Goal: Ask a question: Seek information or help from site administrators or community

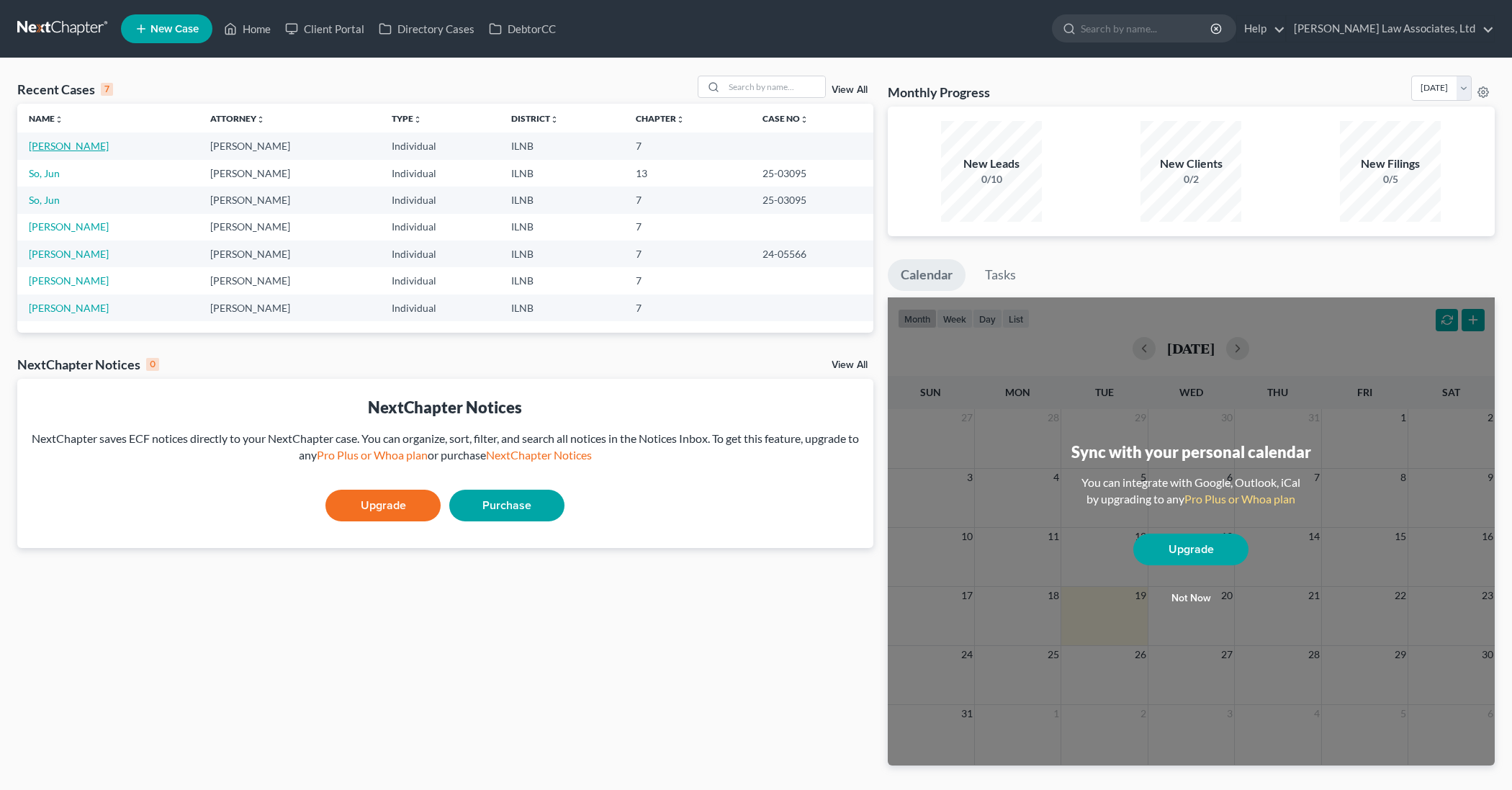
click at [68, 147] on link "[PERSON_NAME]" at bounding box center [69, 146] width 80 height 12
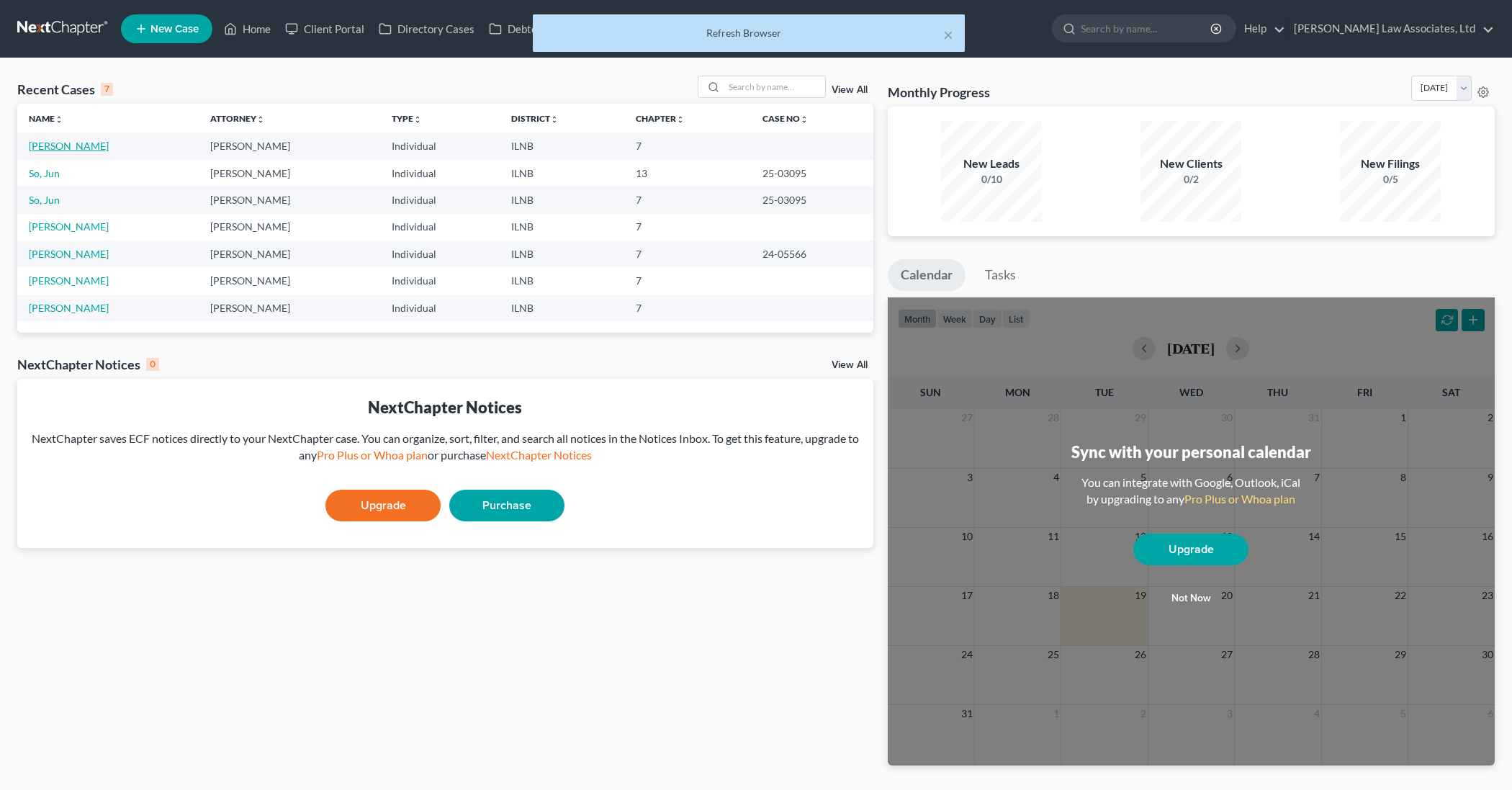
click at [63, 147] on link "[PERSON_NAME]" at bounding box center [69, 146] width 80 height 12
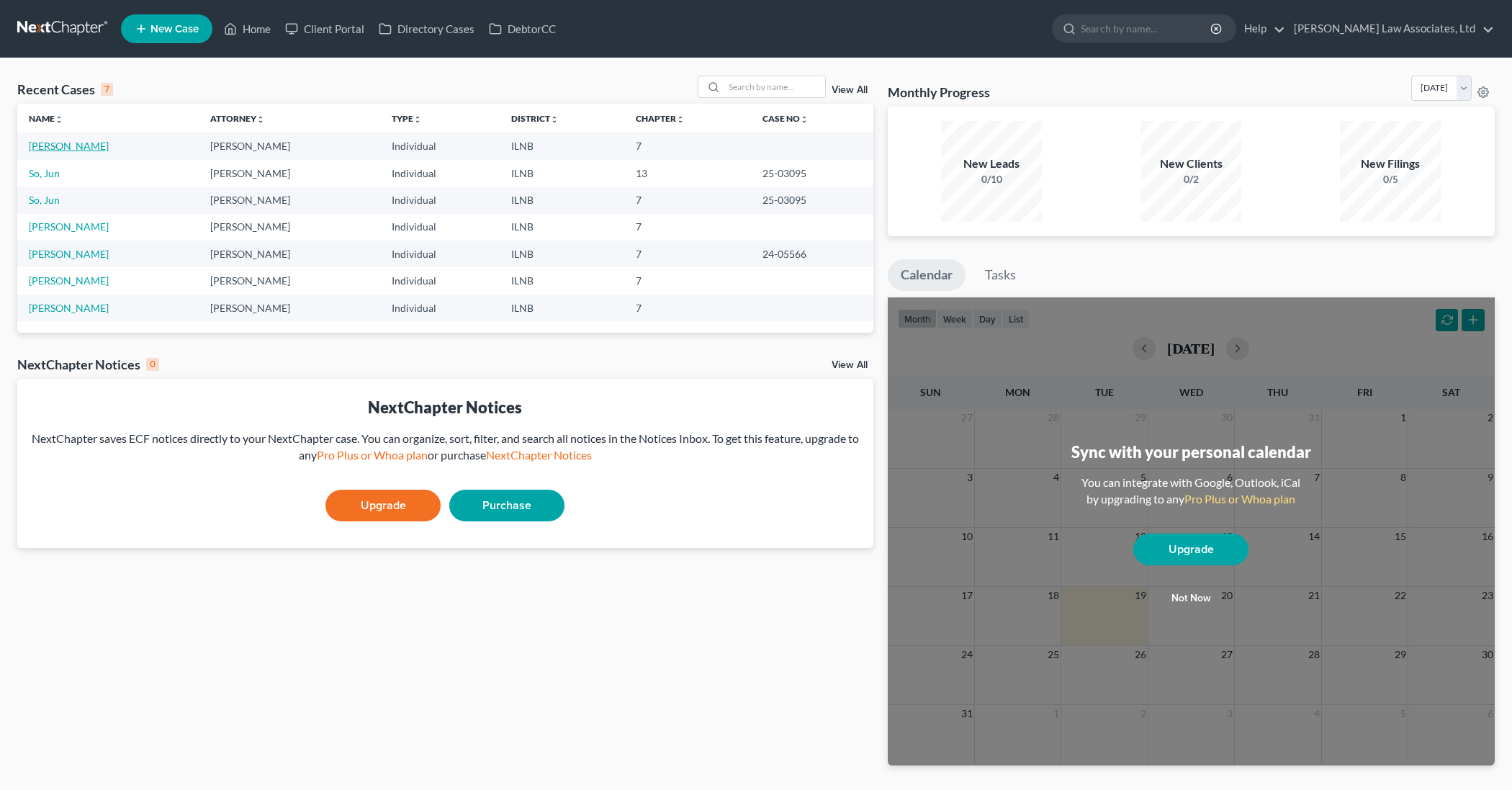
click at [80, 147] on link "[PERSON_NAME]" at bounding box center [69, 146] width 80 height 12
click at [59, 149] on link "[PERSON_NAME]" at bounding box center [69, 146] width 80 height 12
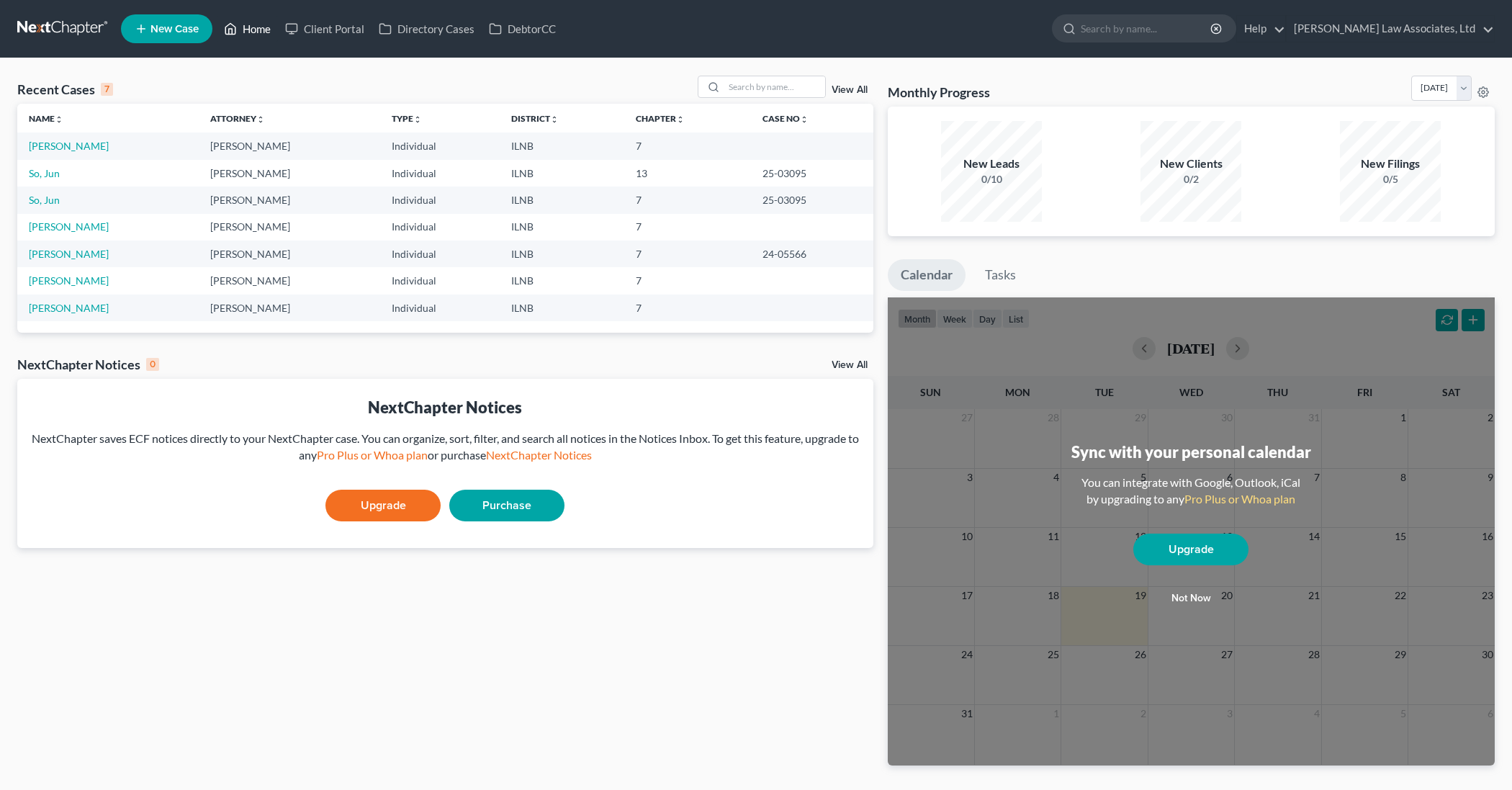
click at [251, 24] on link "Home" at bounding box center [248, 29] width 62 height 26
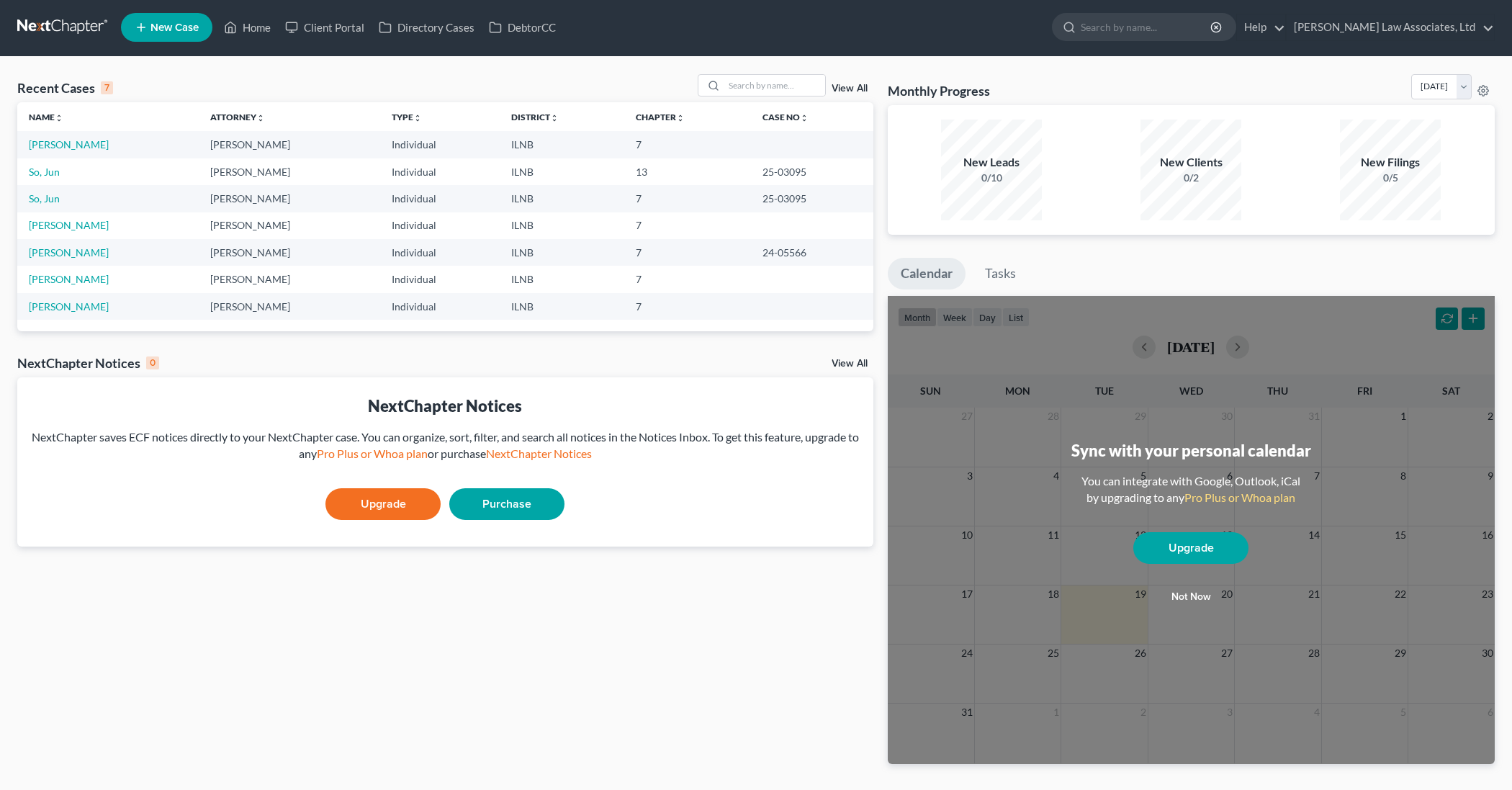
scroll to position [2, 0]
click at [97, 146] on link "[PERSON_NAME]" at bounding box center [69, 144] width 80 height 12
click at [87, 145] on link "[PERSON_NAME]" at bounding box center [69, 144] width 80 height 12
click at [94, 145] on link "[PERSON_NAME]" at bounding box center [69, 144] width 80 height 12
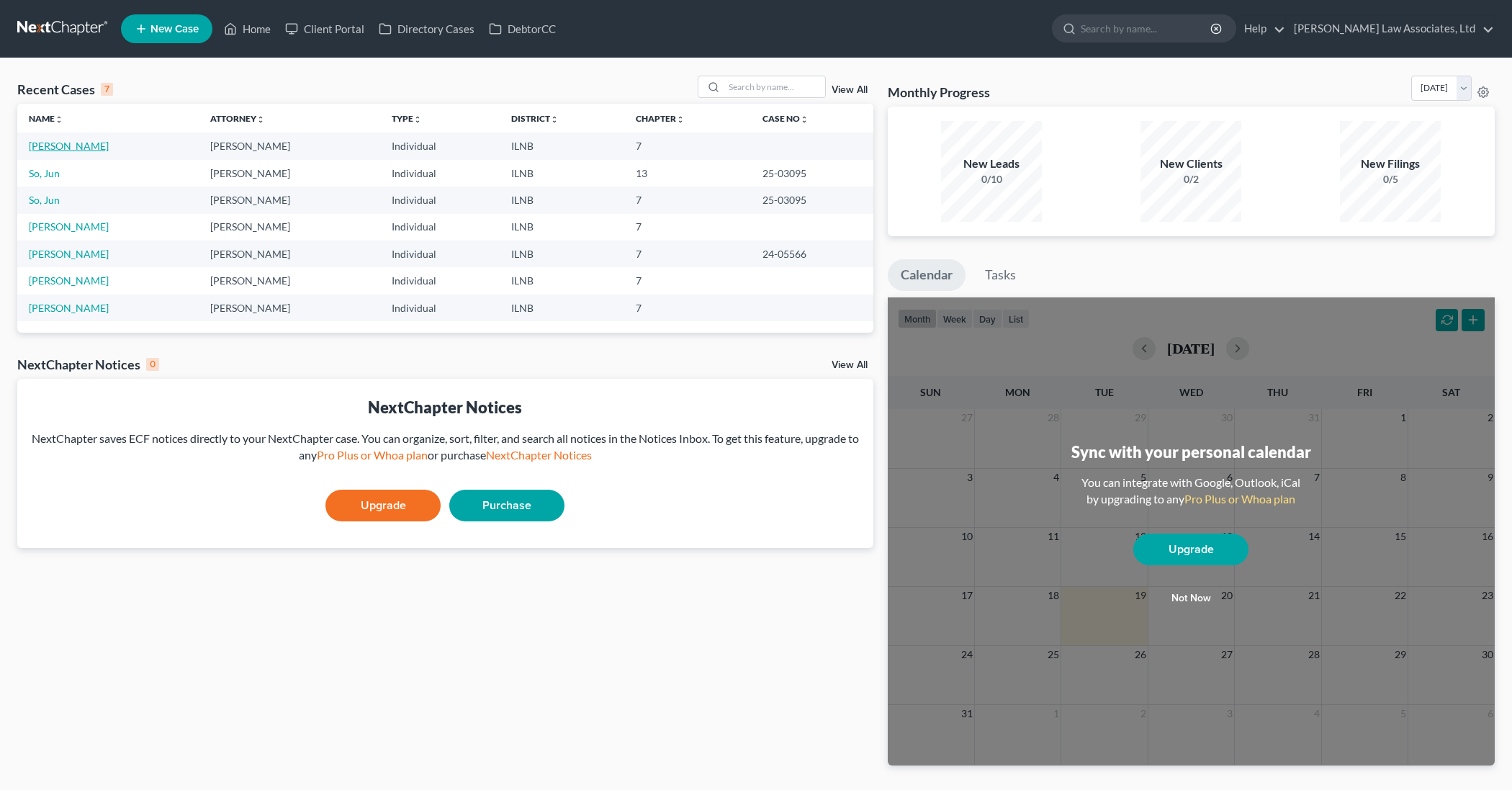
click at [95, 145] on link "[PERSON_NAME]" at bounding box center [69, 146] width 80 height 12
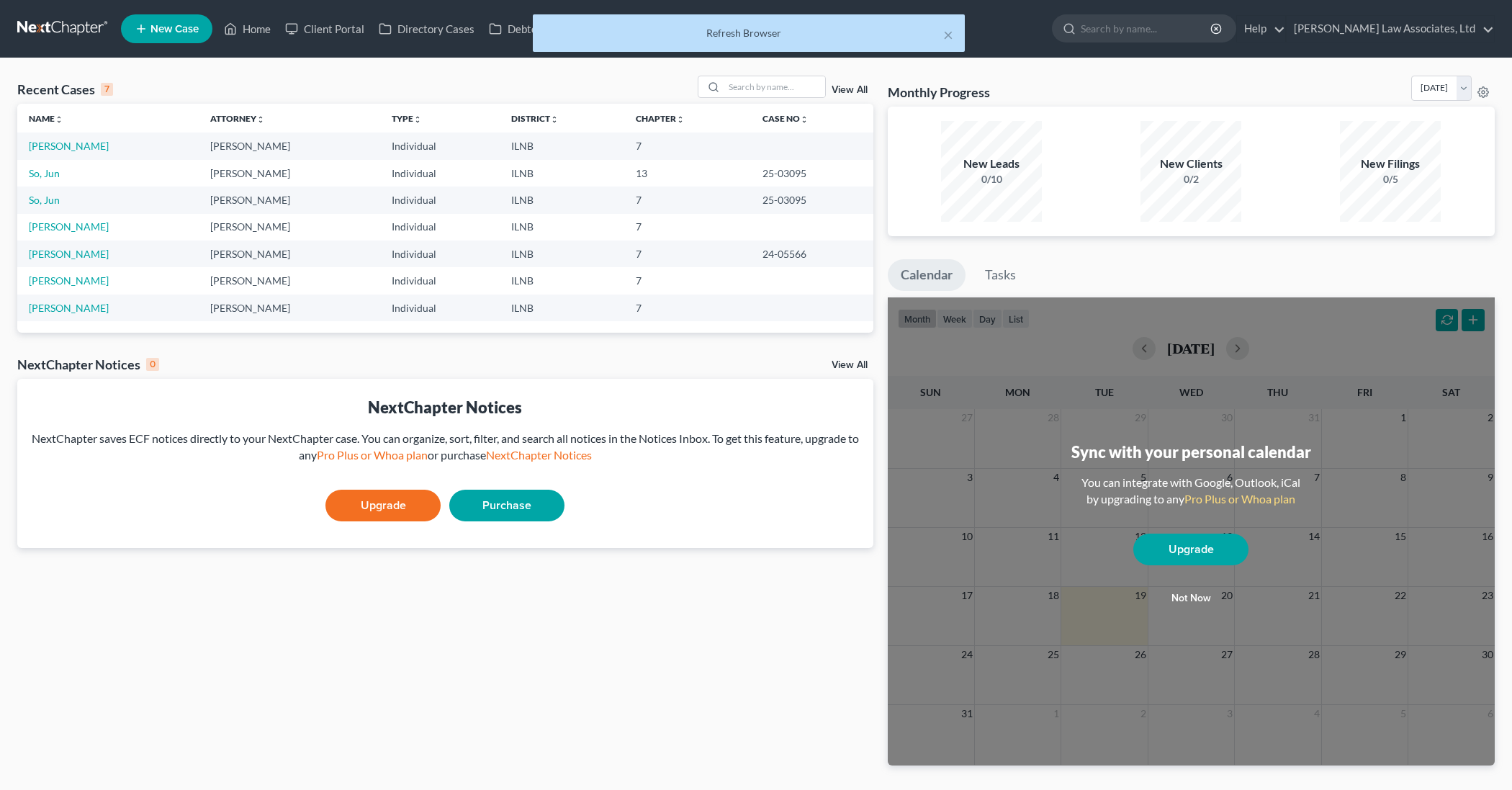
click at [650, 31] on div "Refresh Browser" at bounding box center [748, 33] width 409 height 15
click at [853, 23] on div "× Refresh Browser" at bounding box center [749, 33] width 432 height 37
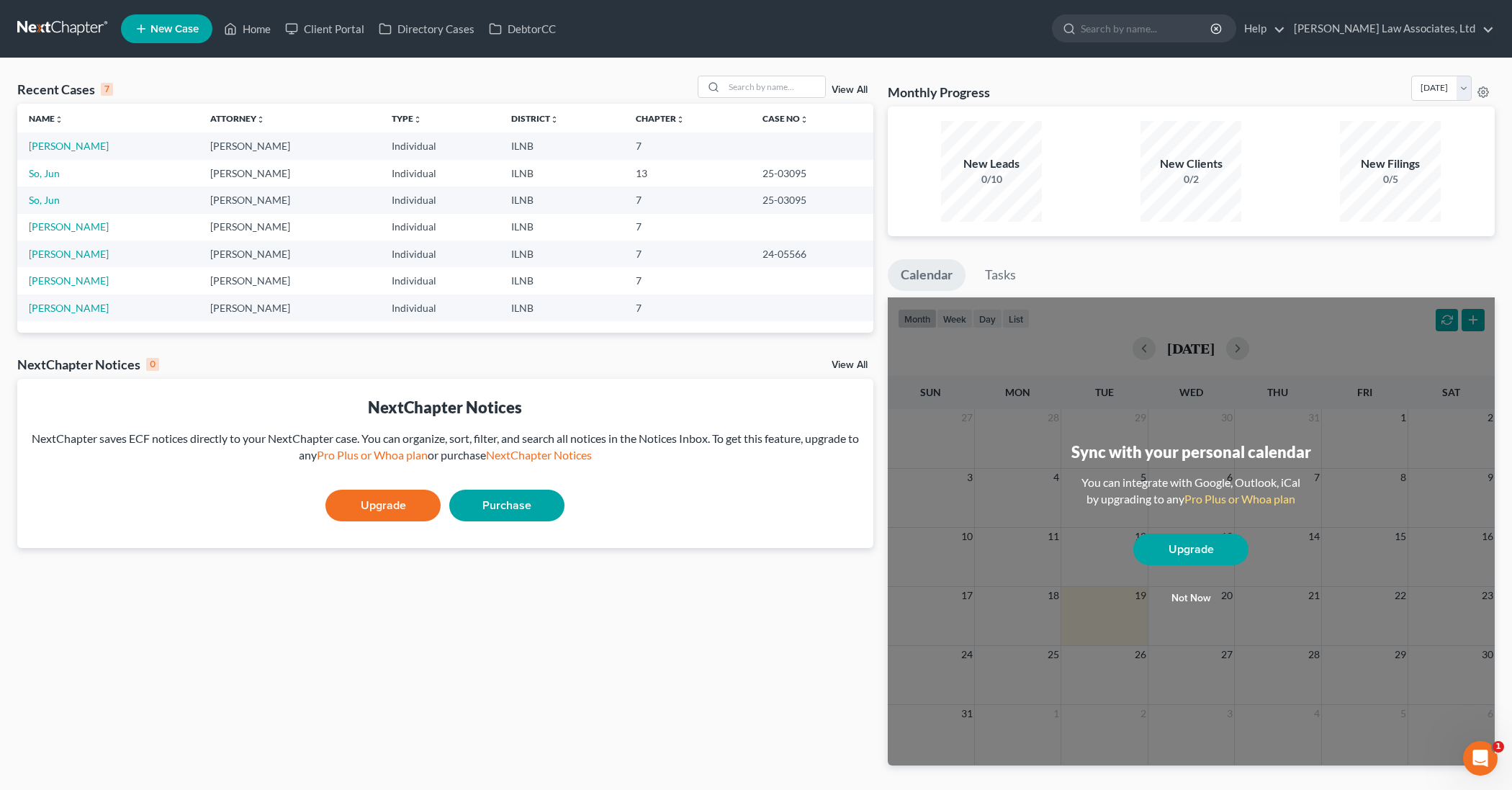
click at [72, 202] on td "So, Jun" at bounding box center [108, 199] width 181 height 27
click at [46, 202] on link "So, Jun" at bounding box center [45, 199] width 31 height 12
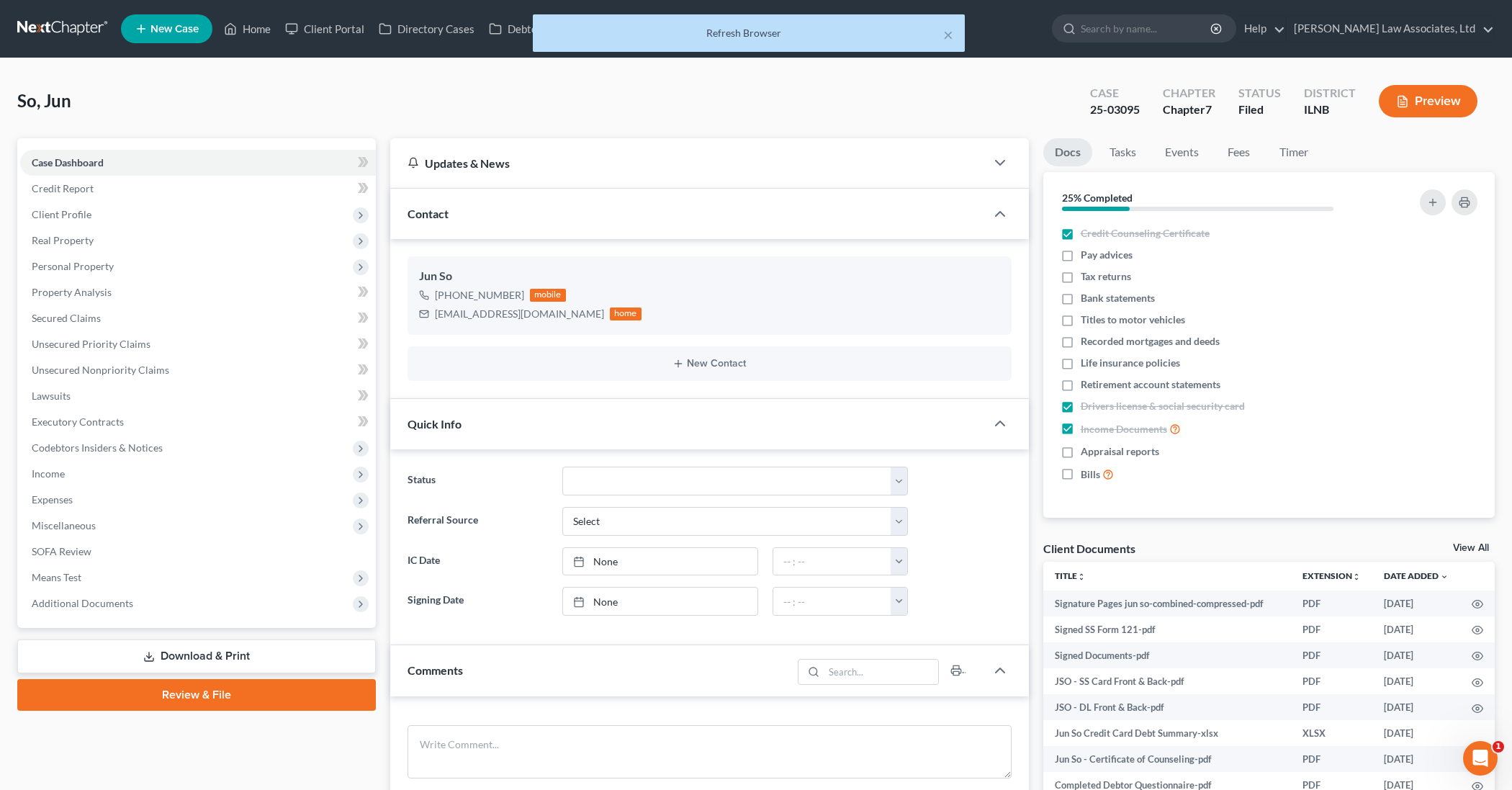
click at [253, 34] on div "× Refresh Browser" at bounding box center [749, 36] width 1512 height 45
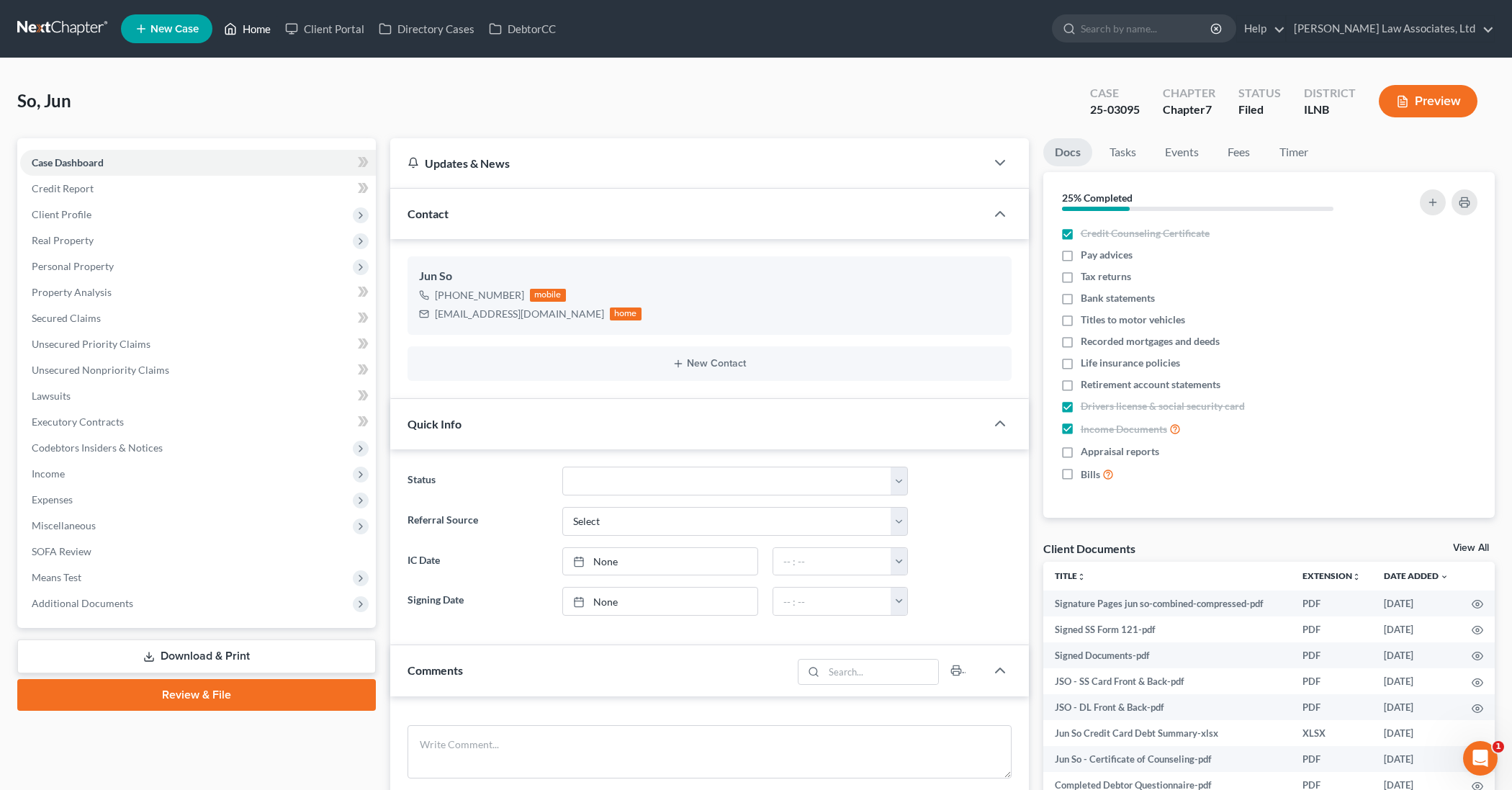
click at [249, 28] on link "Home" at bounding box center [248, 29] width 62 height 26
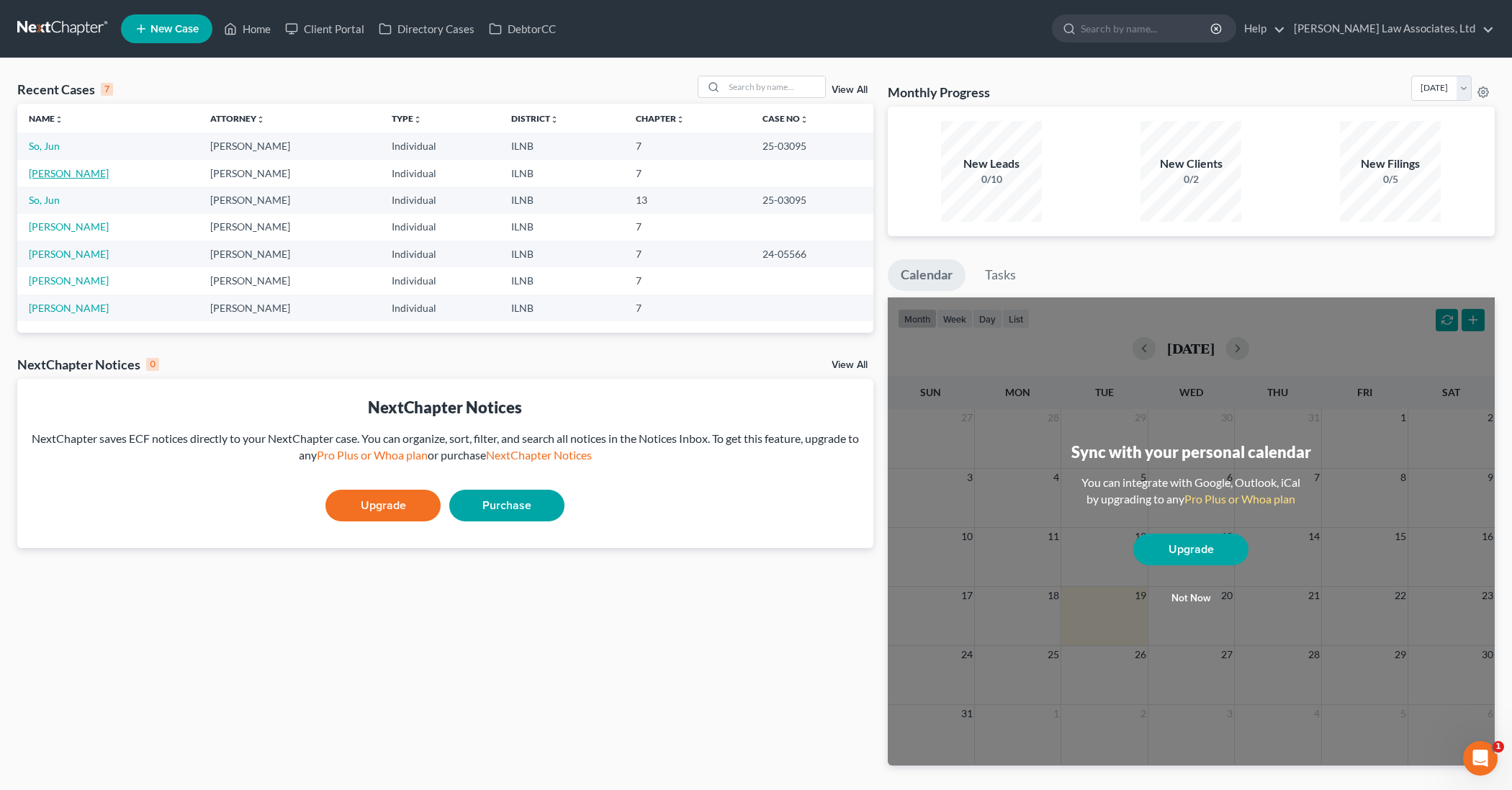
click at [95, 176] on link "[PERSON_NAME]" at bounding box center [69, 172] width 80 height 12
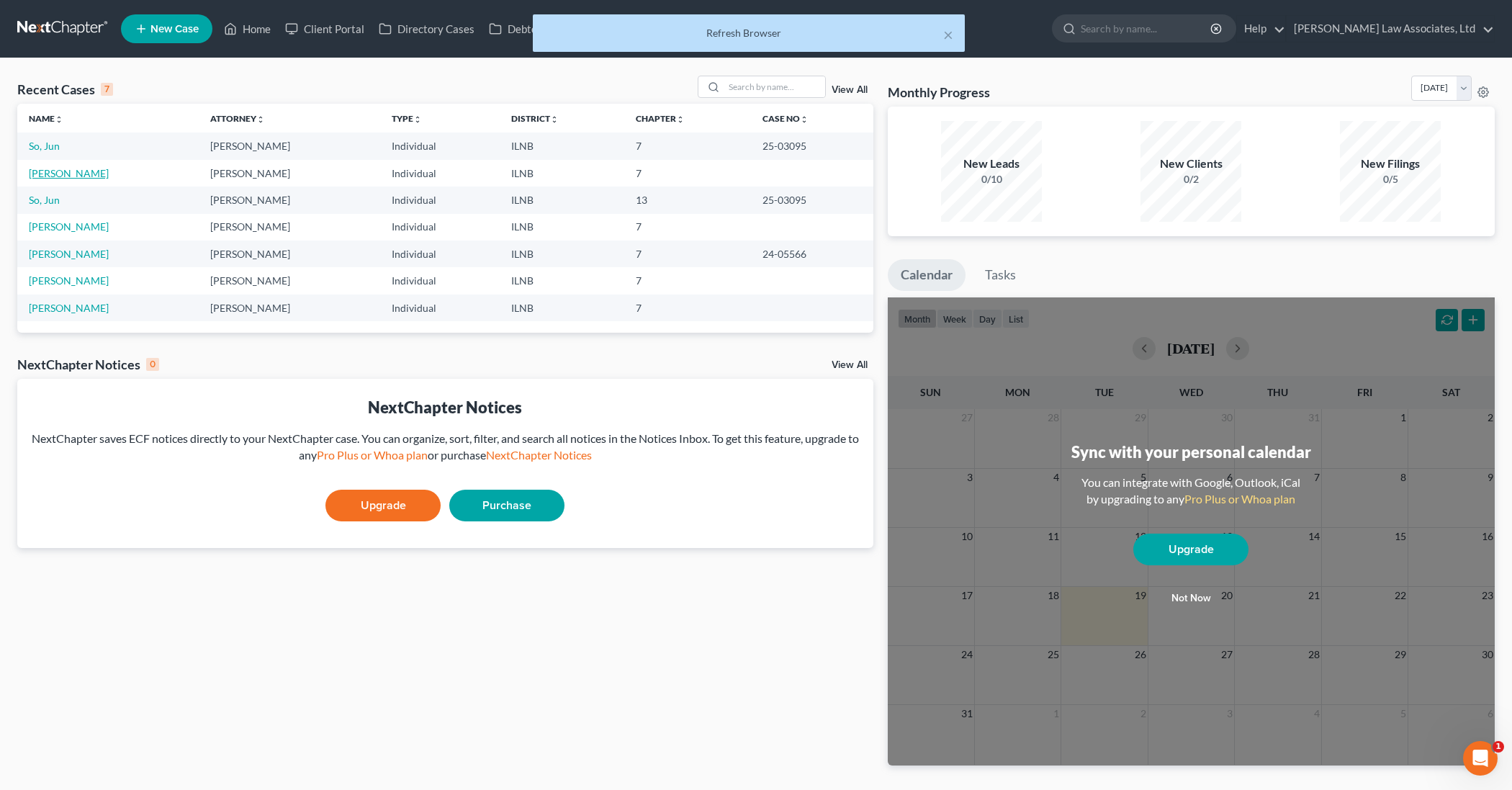
click at [83, 174] on link "[PERSON_NAME]" at bounding box center [69, 172] width 80 height 12
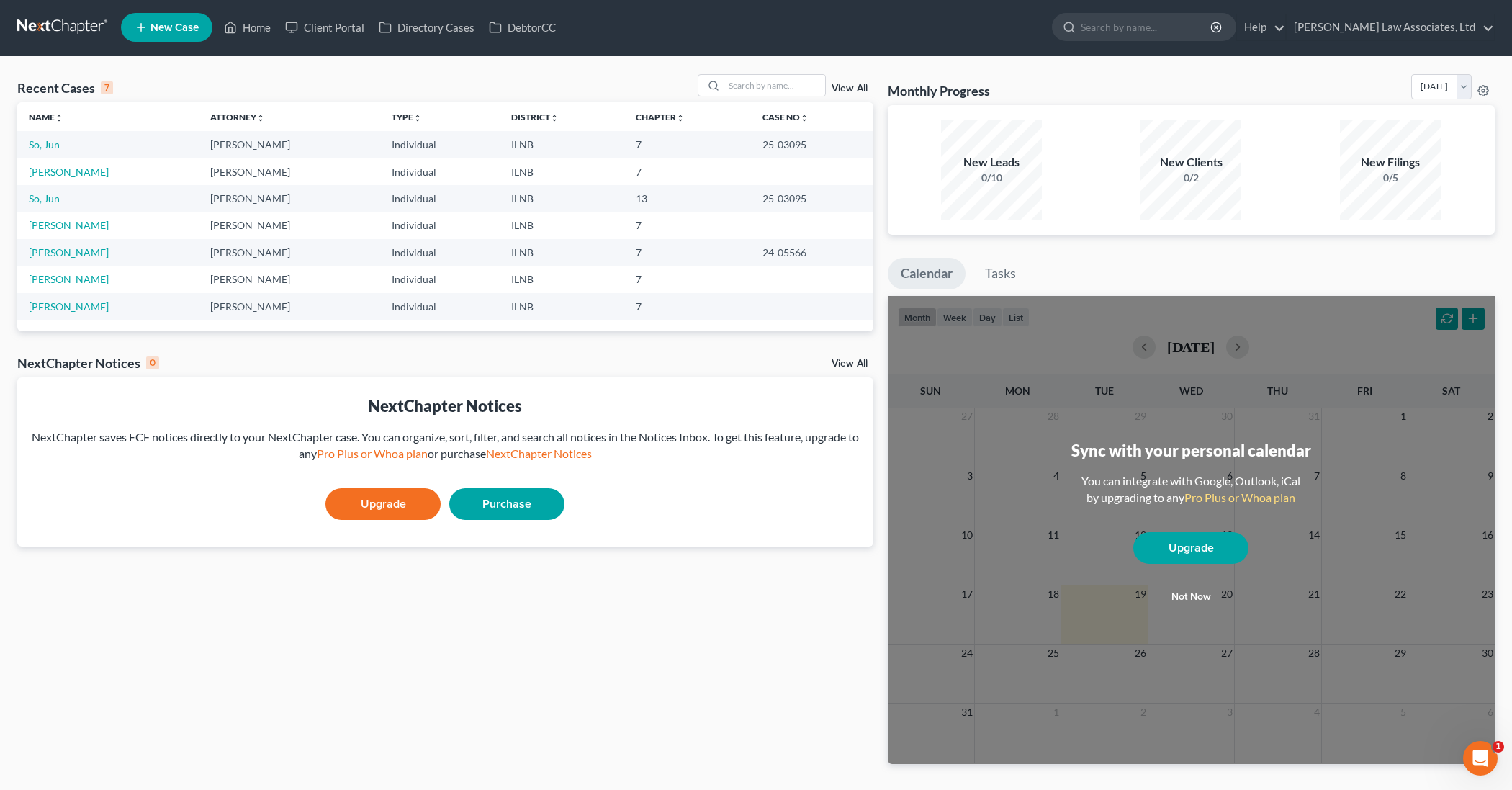
scroll to position [3, 0]
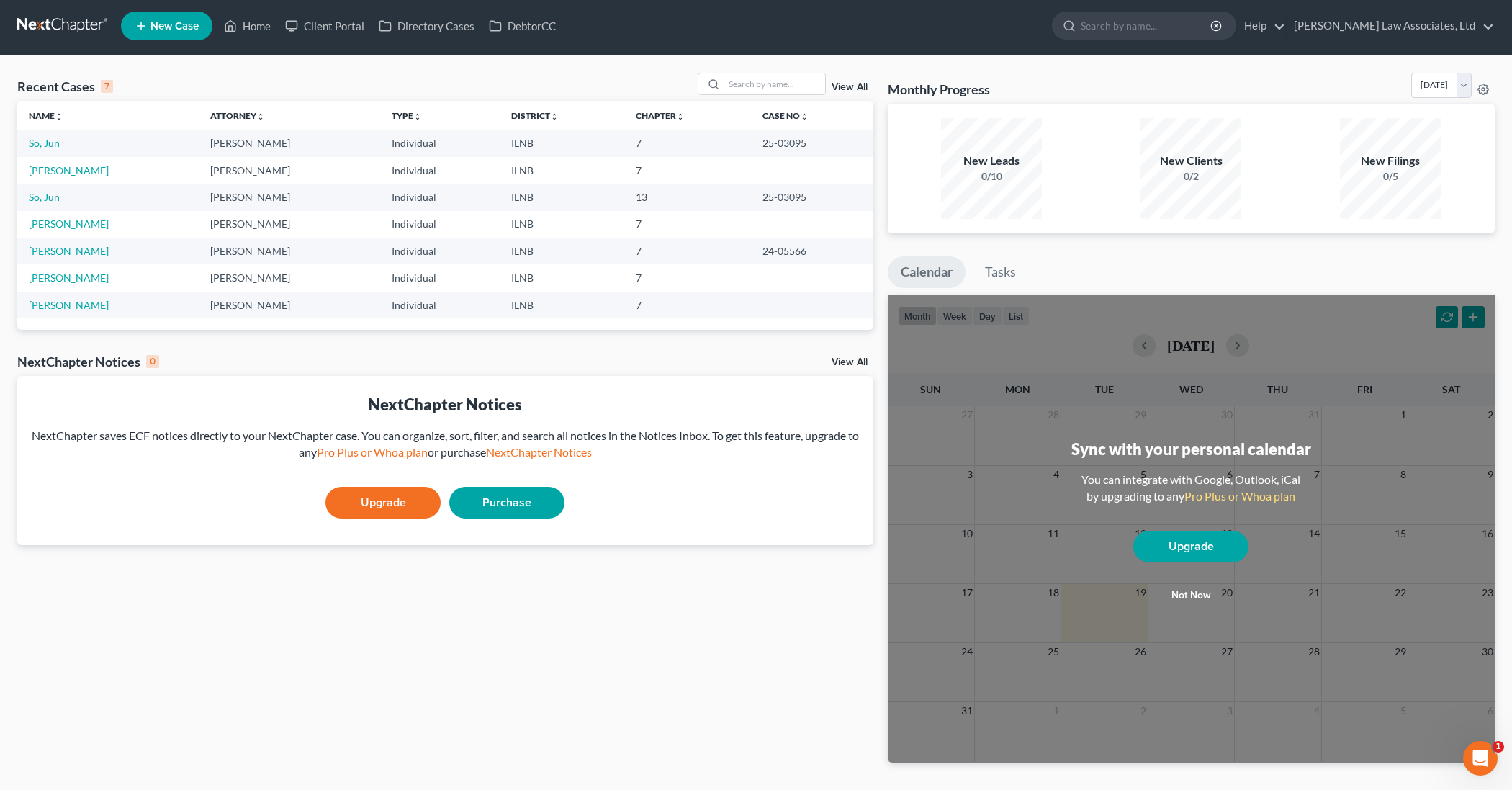
click at [1191, 596] on button "Not now" at bounding box center [1191, 596] width 115 height 29
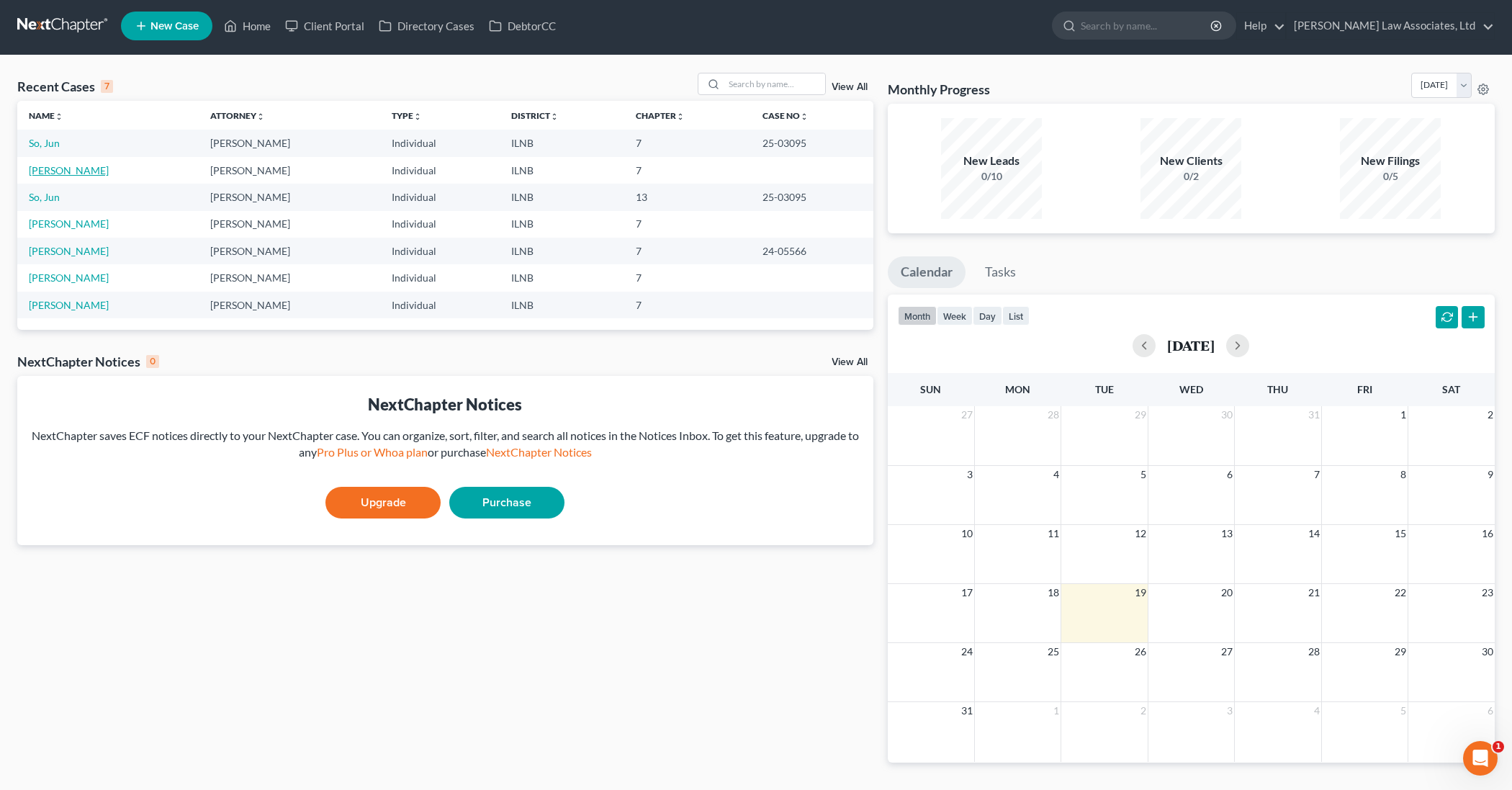
click at [95, 167] on link "[PERSON_NAME]" at bounding box center [69, 170] width 80 height 12
click at [83, 169] on link "[PERSON_NAME]" at bounding box center [69, 170] width 80 height 12
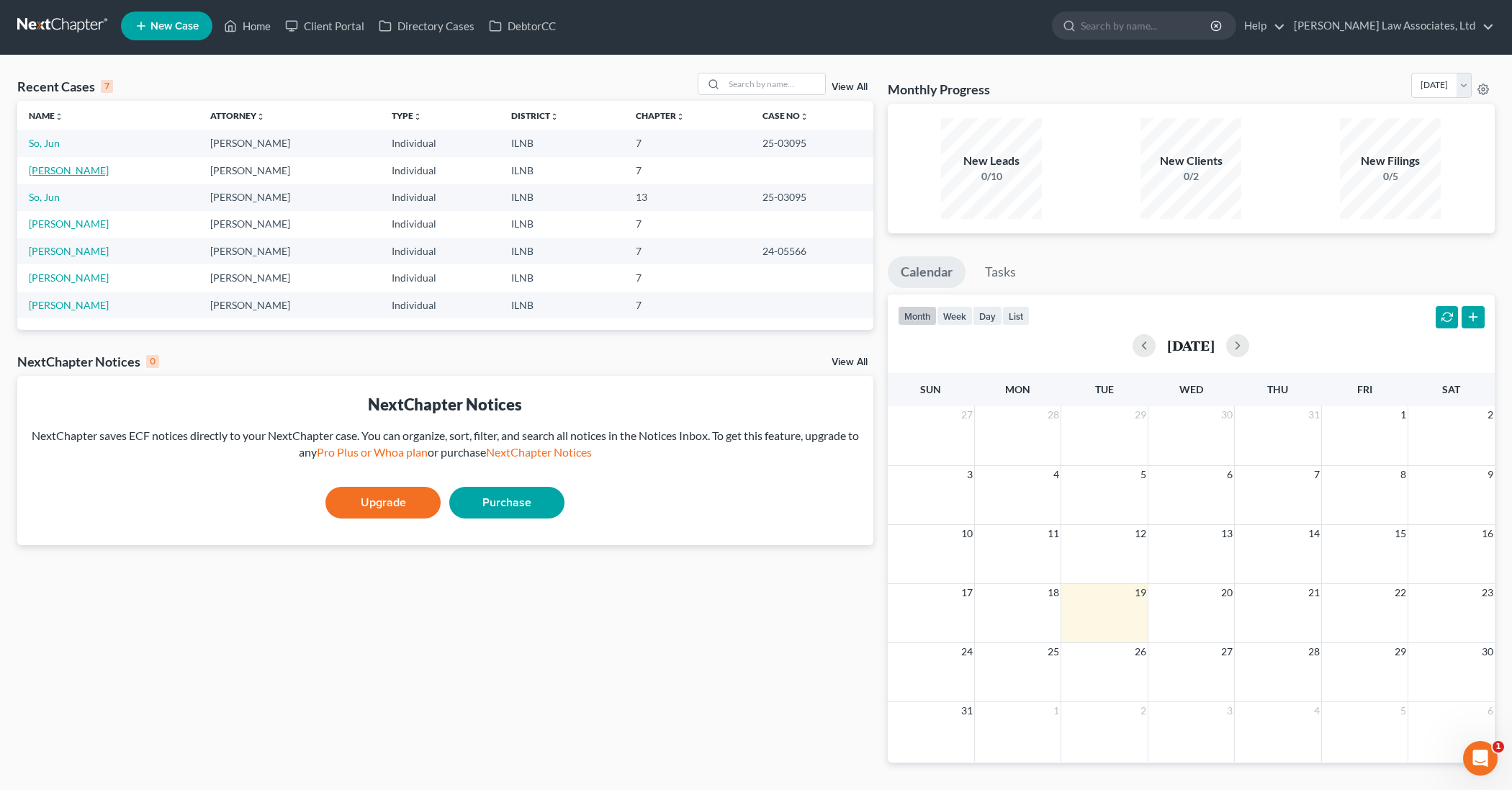
click at [66, 173] on link "[PERSON_NAME]" at bounding box center [69, 170] width 80 height 12
click at [42, 170] on link "[PERSON_NAME]" at bounding box center [69, 170] width 80 height 12
click at [50, 172] on link "[PERSON_NAME]" at bounding box center [69, 170] width 80 height 12
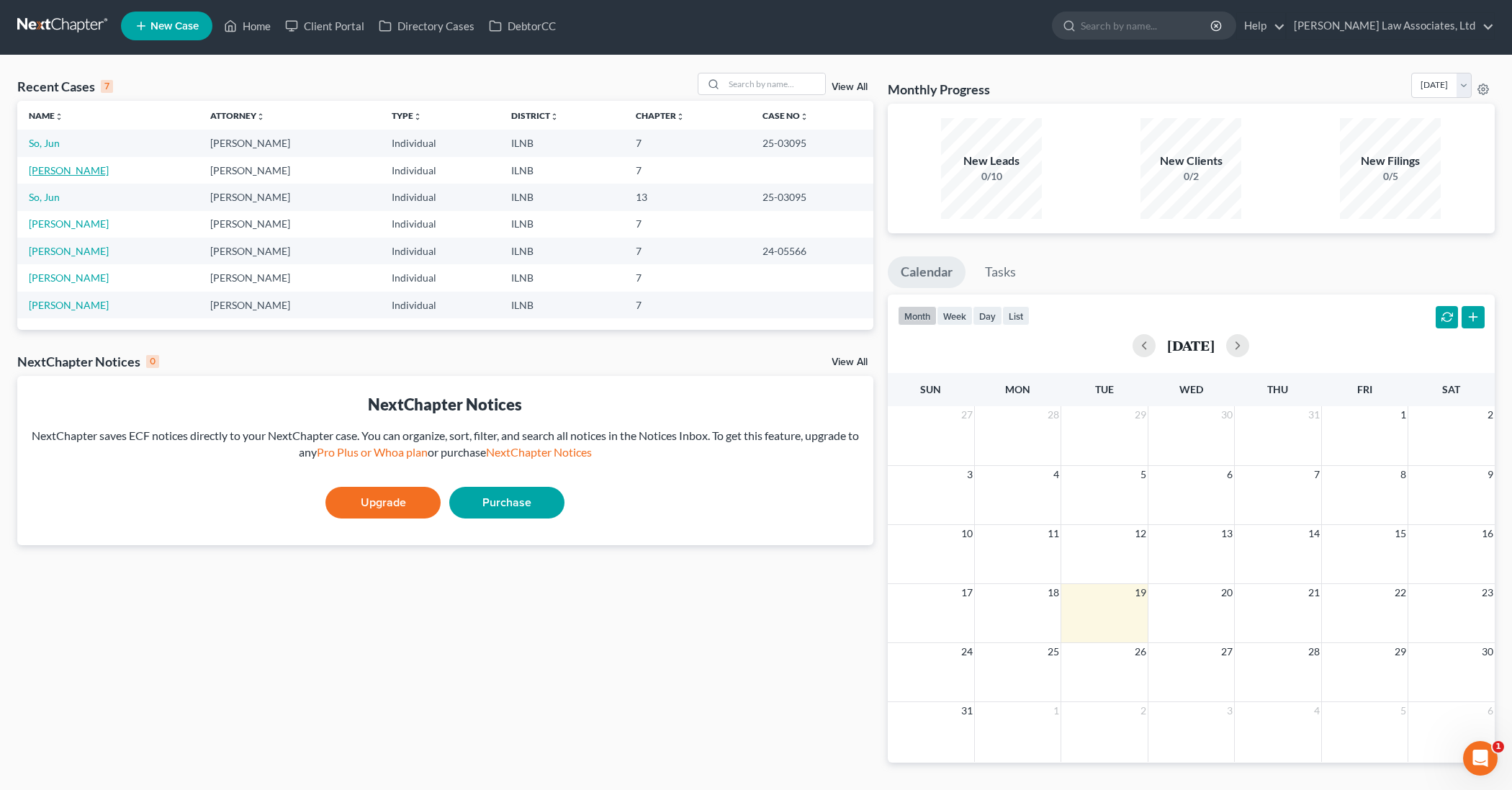
click at [67, 173] on link "[PERSON_NAME]" at bounding box center [69, 170] width 80 height 12
click at [70, 170] on link "[PERSON_NAME]" at bounding box center [69, 170] width 80 height 12
click at [74, 172] on link "[PERSON_NAME]" at bounding box center [69, 170] width 80 height 12
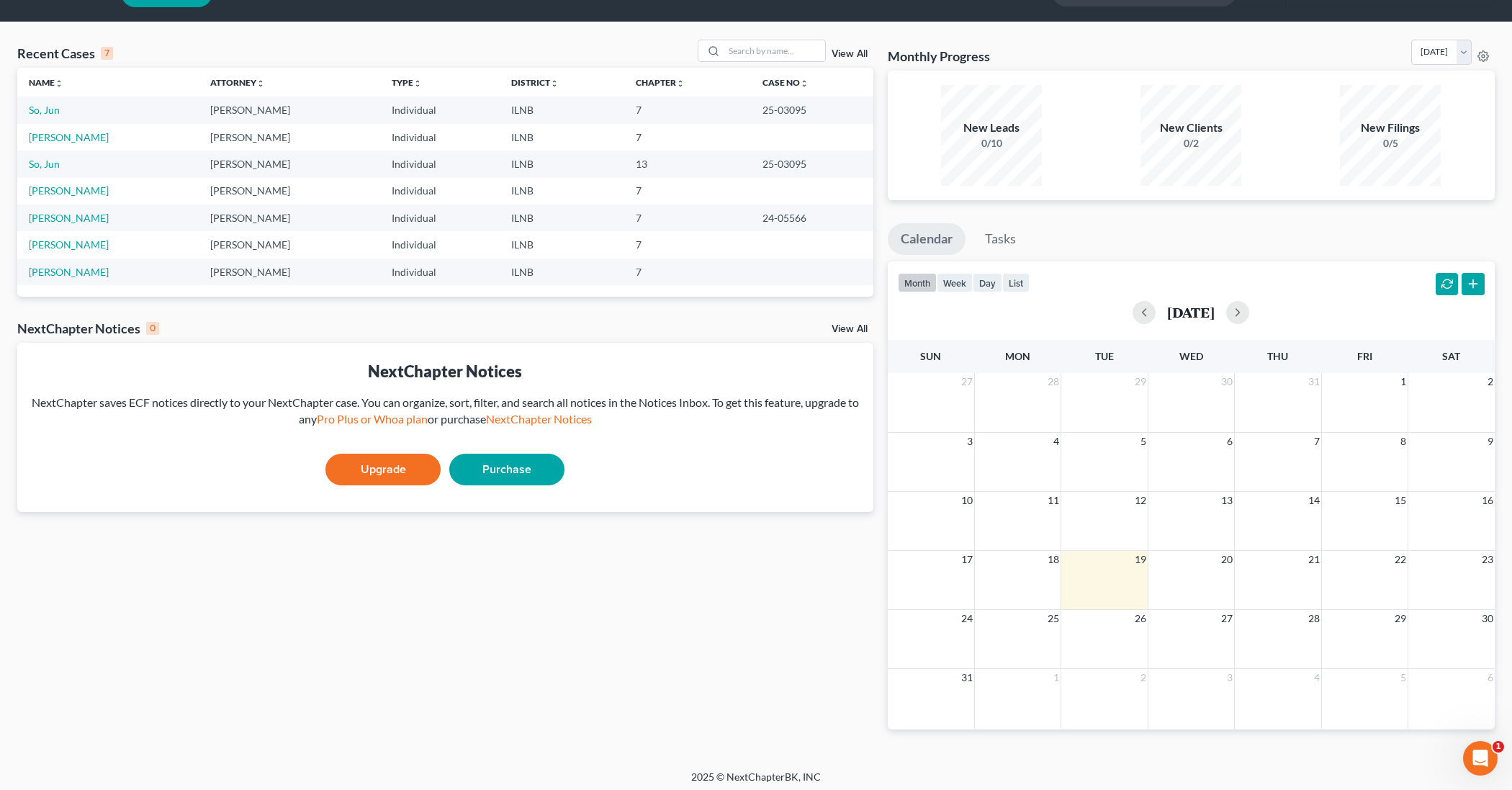
scroll to position [34, 1]
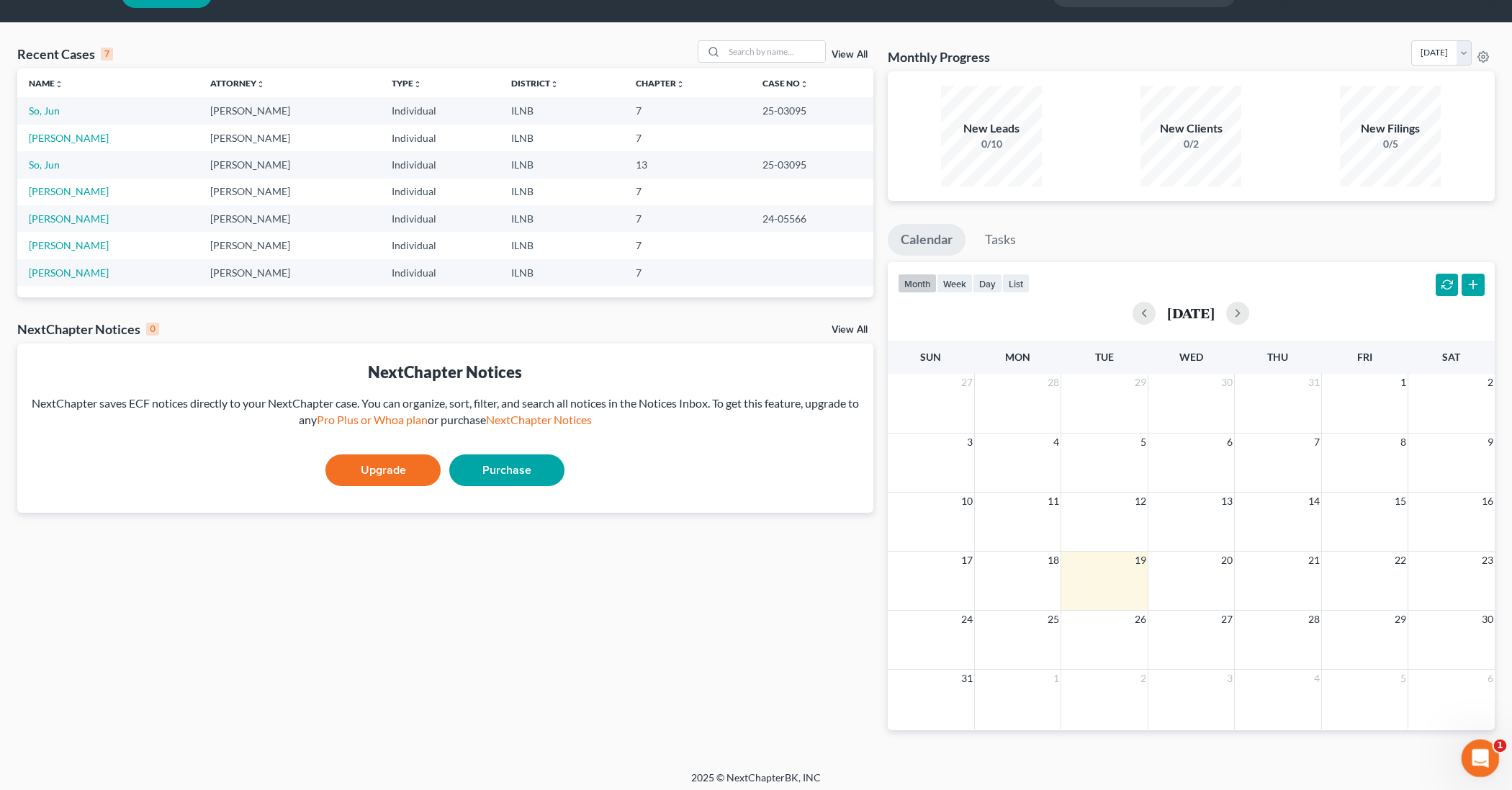
click at [1489, 771] on div "Open Intercom Messenger" at bounding box center [1478, 756] width 48 height 48
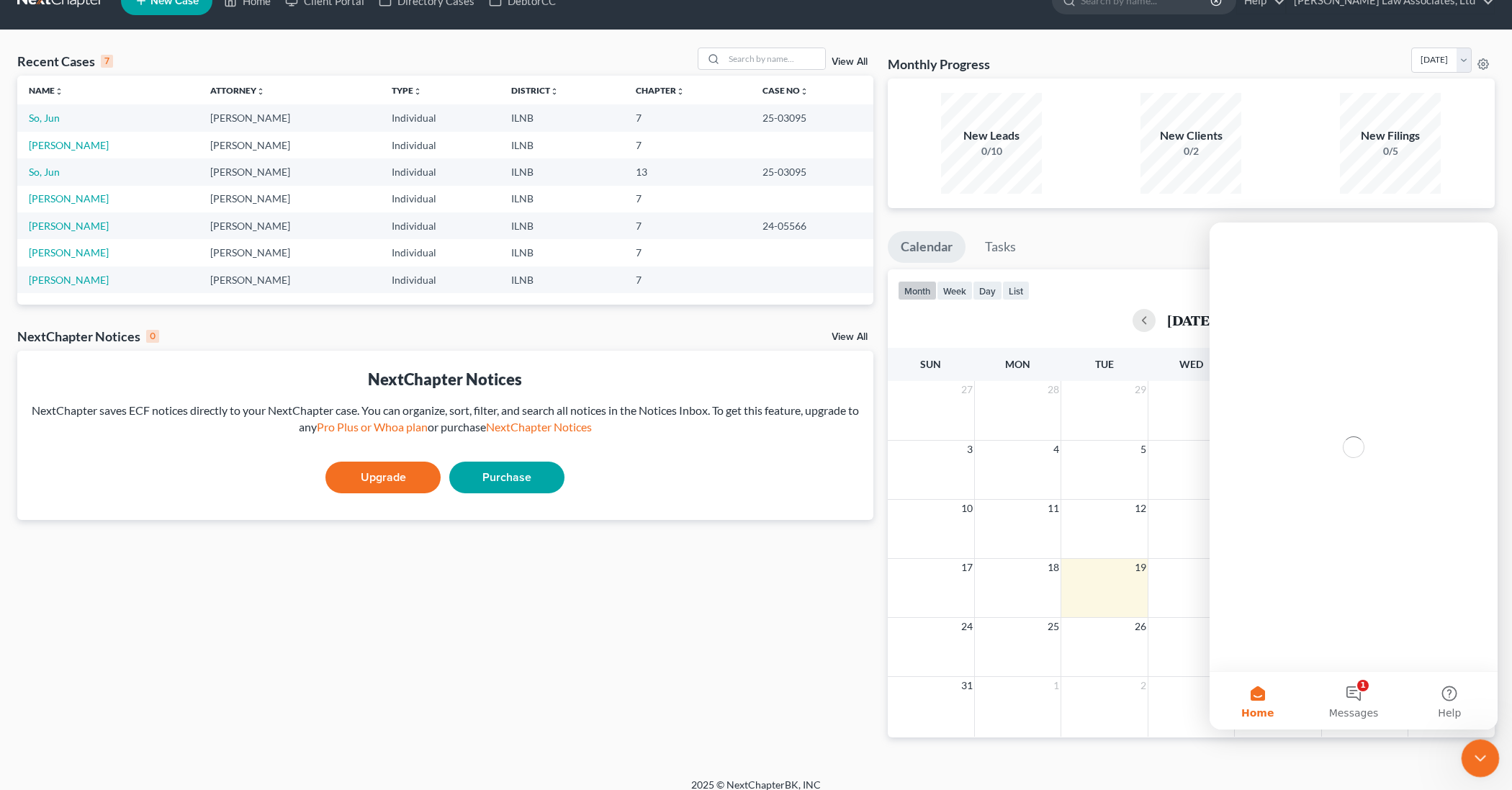
scroll to position [0, 0]
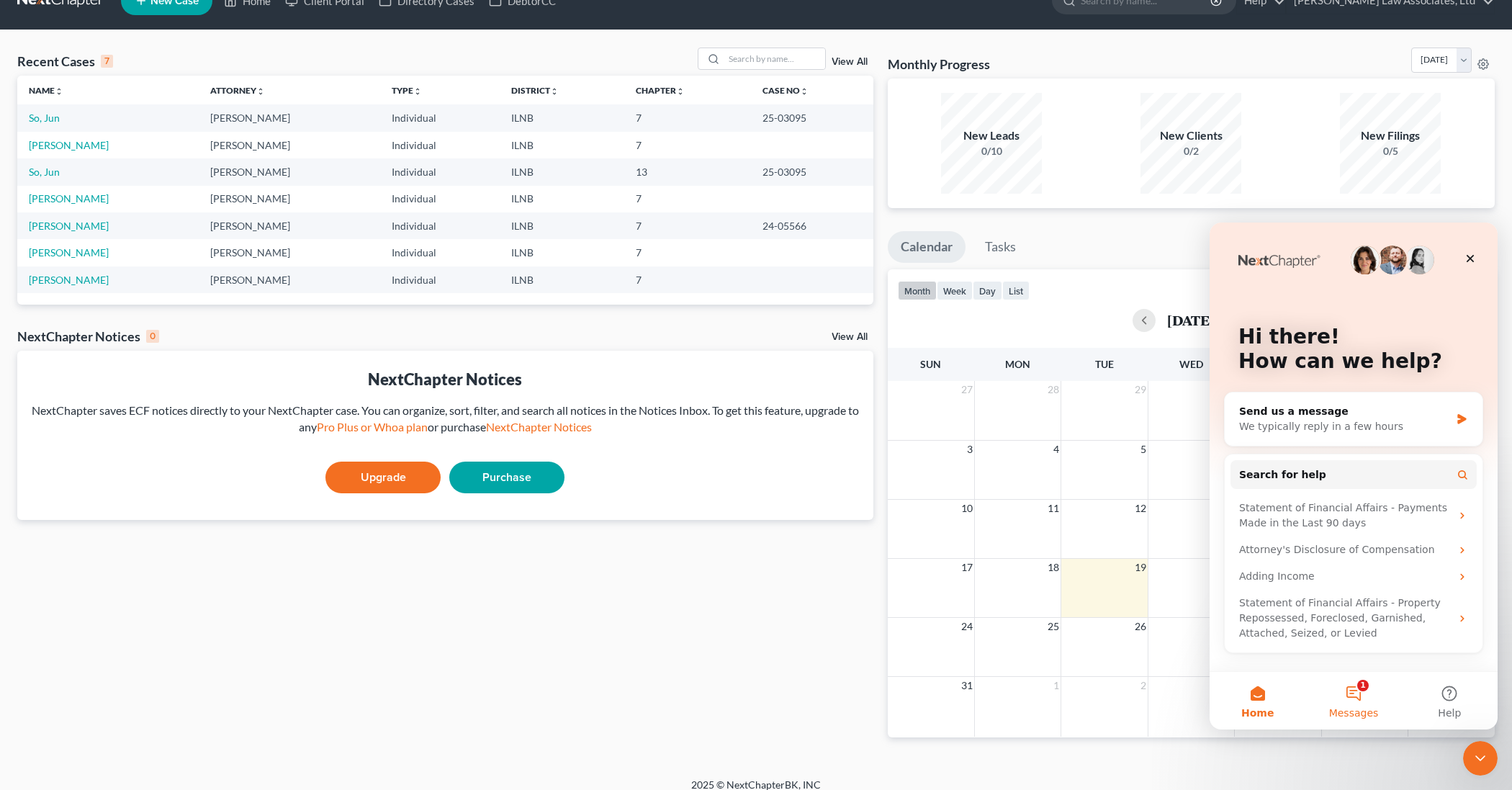
click at [1352, 689] on button "1 Messages" at bounding box center [1353, 700] width 96 height 57
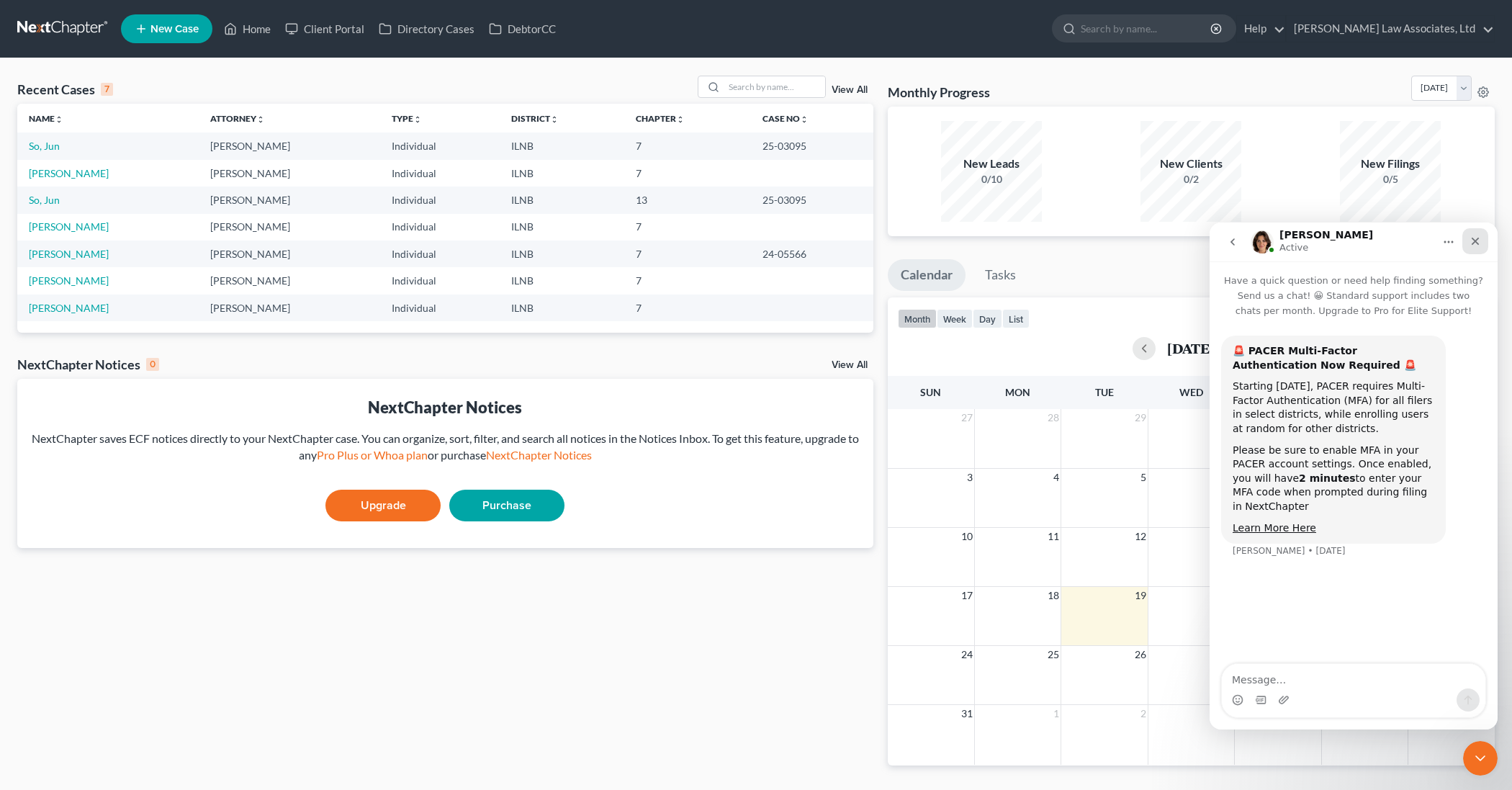
click at [1480, 241] on icon "Close" at bounding box center [1475, 241] width 11 height 11
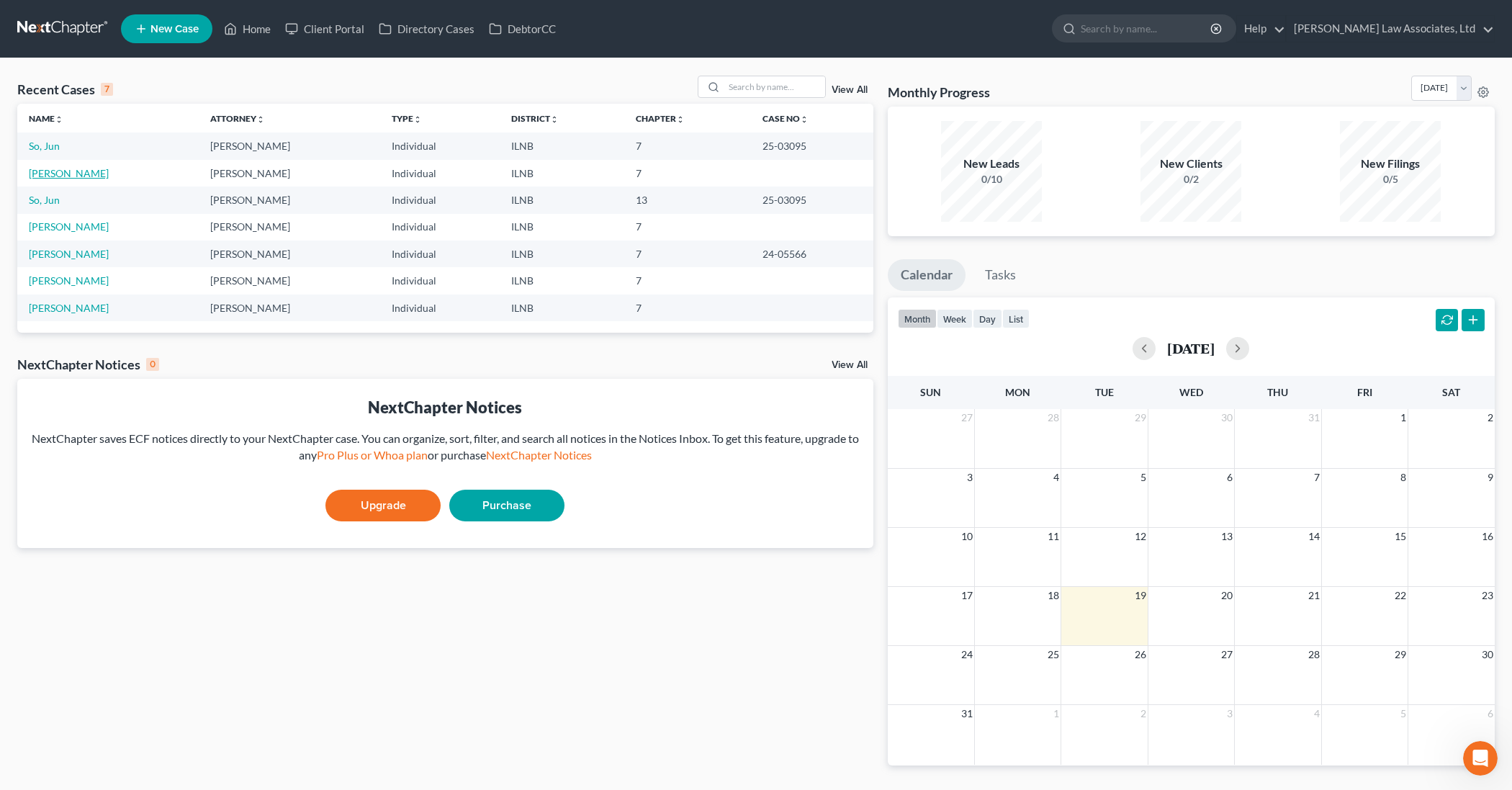
click at [62, 172] on link "[PERSON_NAME]" at bounding box center [69, 172] width 80 height 12
click at [62, 176] on link "[PERSON_NAME]" at bounding box center [69, 172] width 80 height 12
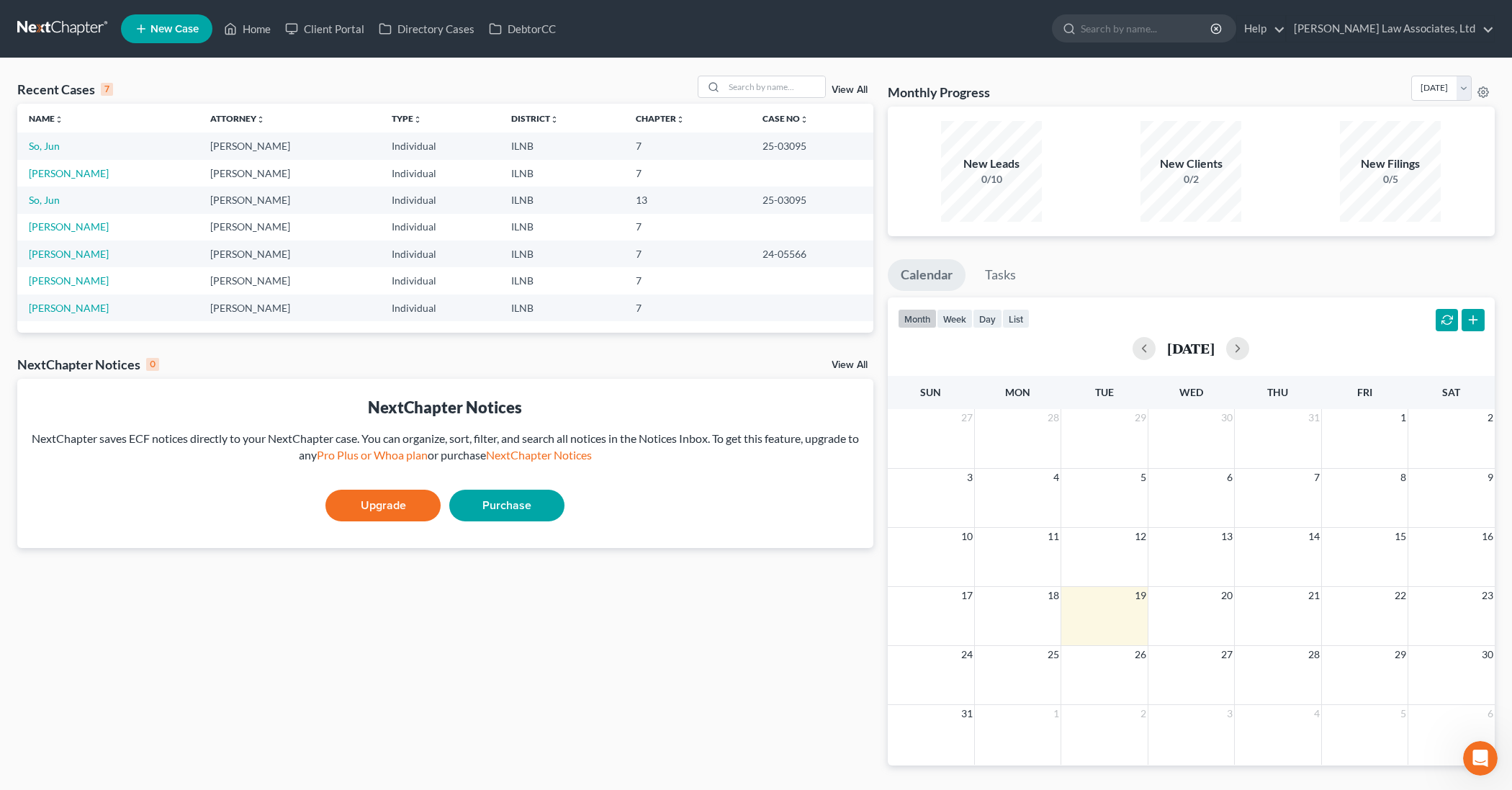
click at [1479, 643] on div "27 28 29 30 31 1 2 3 4 5 6 7 8 9 10 11 12 13 14 15 16 17 18 19 20 21 22 23 24 2…" at bounding box center [1191, 586] width 607 height 355
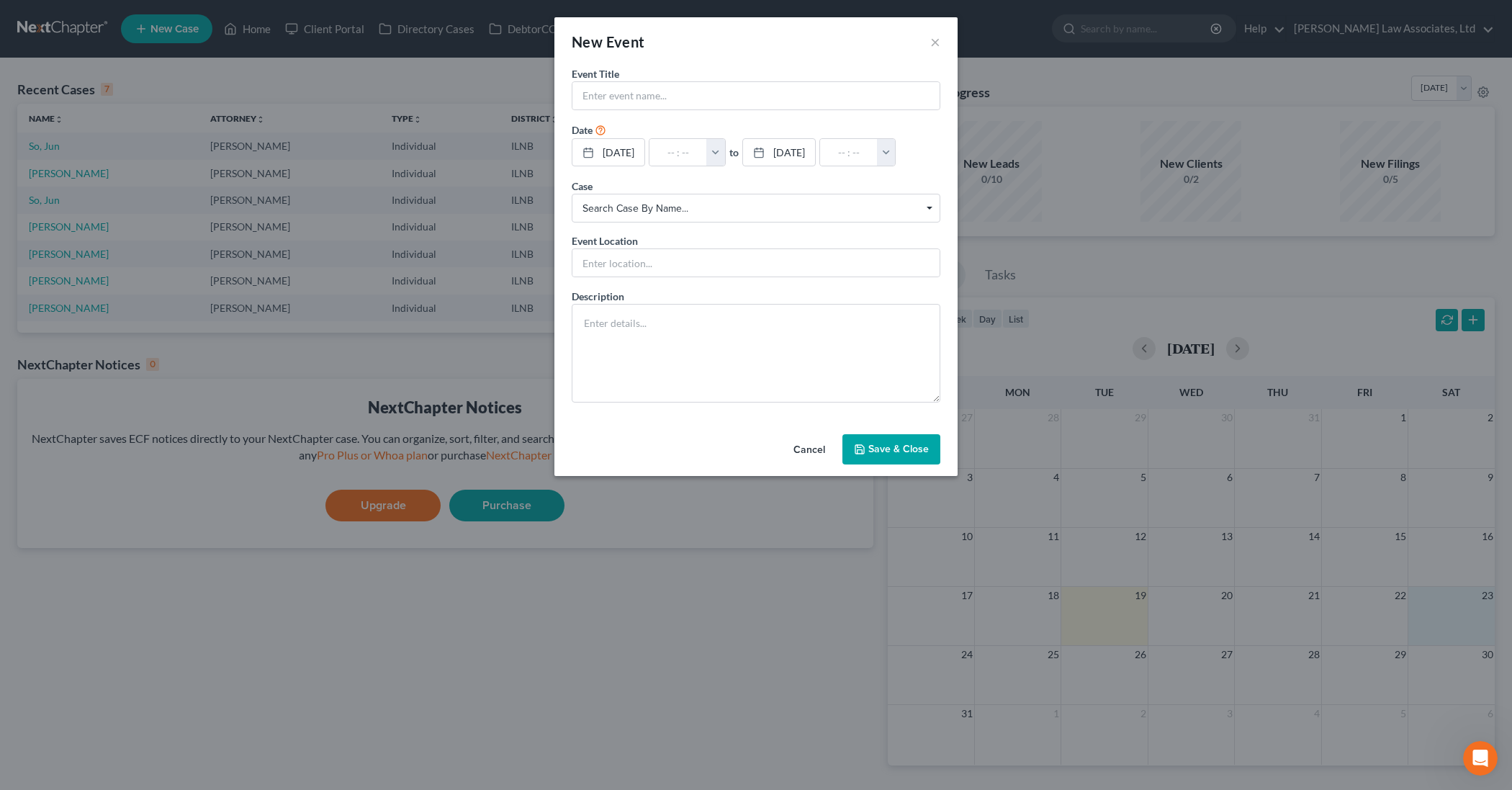
drag, startPoint x: 801, startPoint y: 441, endPoint x: 810, endPoint y: 443, distance: 9.2
click at [805, 442] on button "Cancel" at bounding box center [809, 450] width 55 height 29
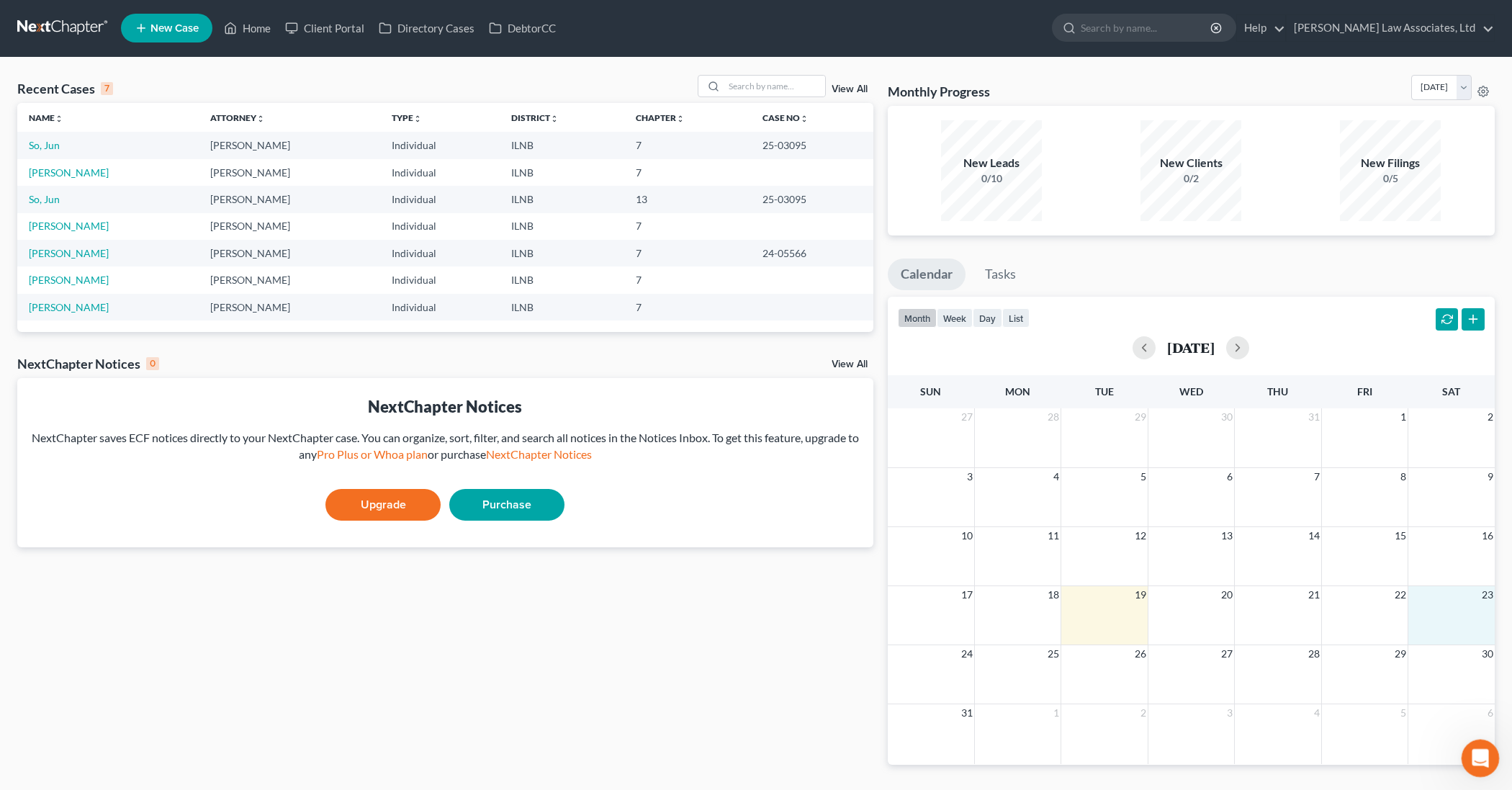
click at [1480, 756] on icon "Open Intercom Messenger" at bounding box center [1478, 756] width 23 height 23
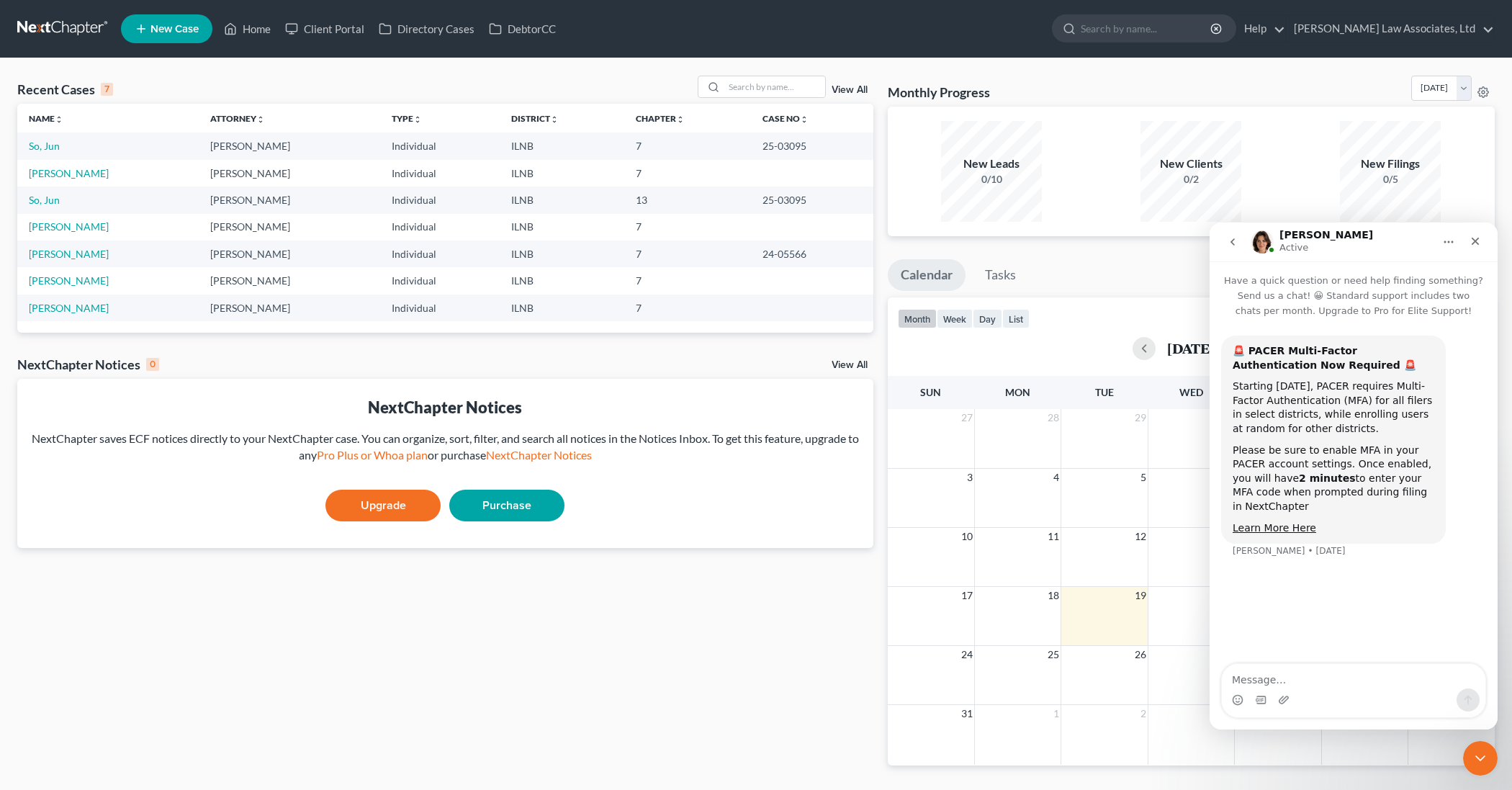
click at [849, 363] on link "View All" at bounding box center [849, 365] width 36 height 10
click at [89, 172] on link "[PERSON_NAME]" at bounding box center [69, 172] width 80 height 12
drag, startPoint x: 1474, startPoint y: 236, endPoint x: 2683, endPoint y: 459, distance: 1229.4
click at [1474, 236] on icon "Close" at bounding box center [1475, 241] width 11 height 11
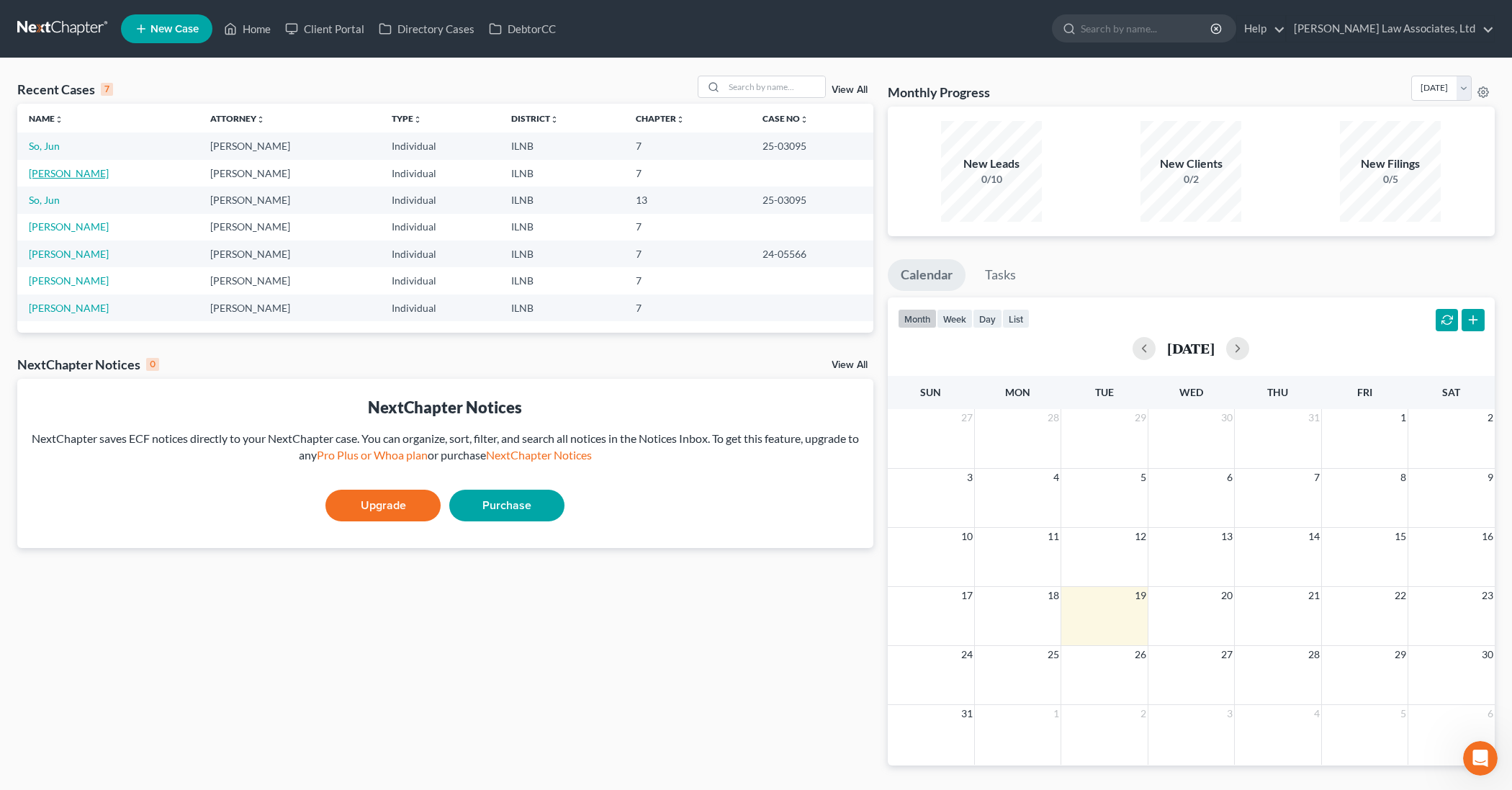
click at [93, 175] on link "[PERSON_NAME]" at bounding box center [69, 172] width 80 height 12
click at [96, 175] on link "[PERSON_NAME]" at bounding box center [69, 172] width 80 height 12
click at [75, 176] on link "[PERSON_NAME]" at bounding box center [69, 172] width 80 height 12
click at [1473, 751] on icon "Open Intercom Messenger" at bounding box center [1478, 756] width 23 height 23
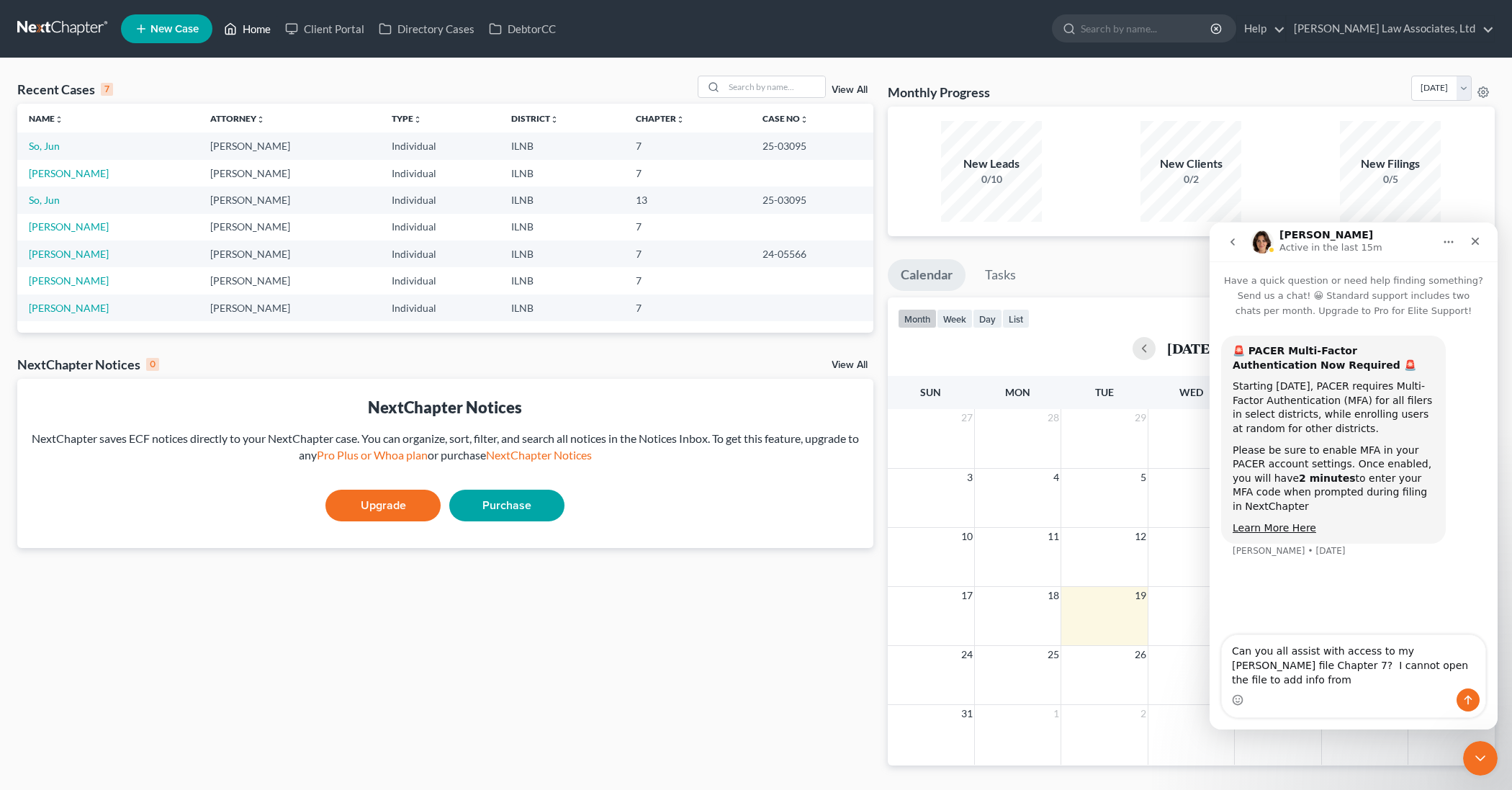
click at [254, 35] on link "Home" at bounding box center [248, 29] width 62 height 26
click at [251, 29] on link "Home" at bounding box center [248, 29] width 62 height 26
click at [1290, 675] on textarea "Can you all assist with access to my Christopher Black file Chapter 7? I cannot…" at bounding box center [1353, 661] width 264 height 53
type textarea "Can you all assist with access to my Christopher Black file Chapter 7? I cannot…"
click at [1467, 702] on icon "Send a message…" at bounding box center [1467, 699] width 11 height 11
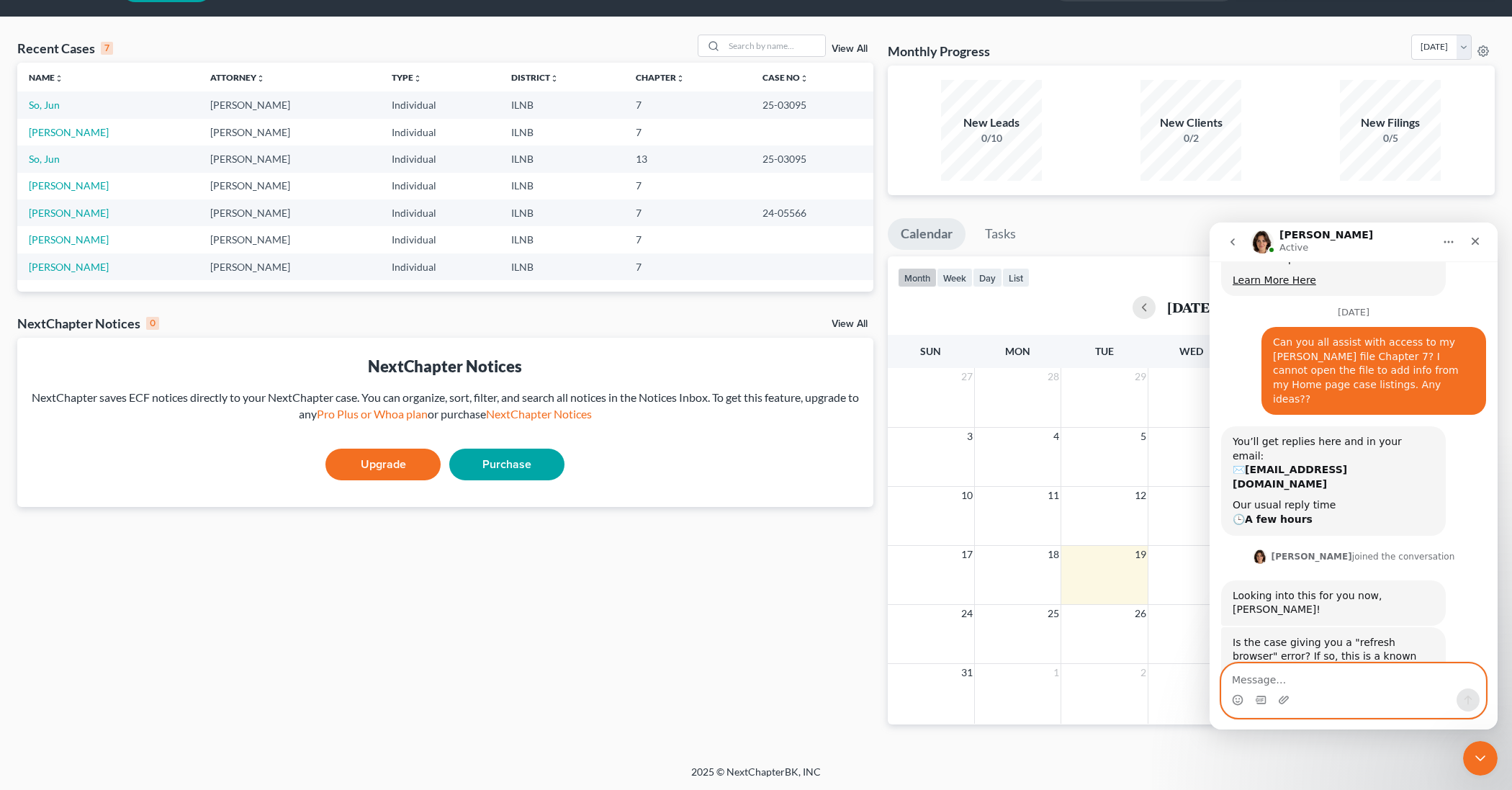
scroll to position [303, 0]
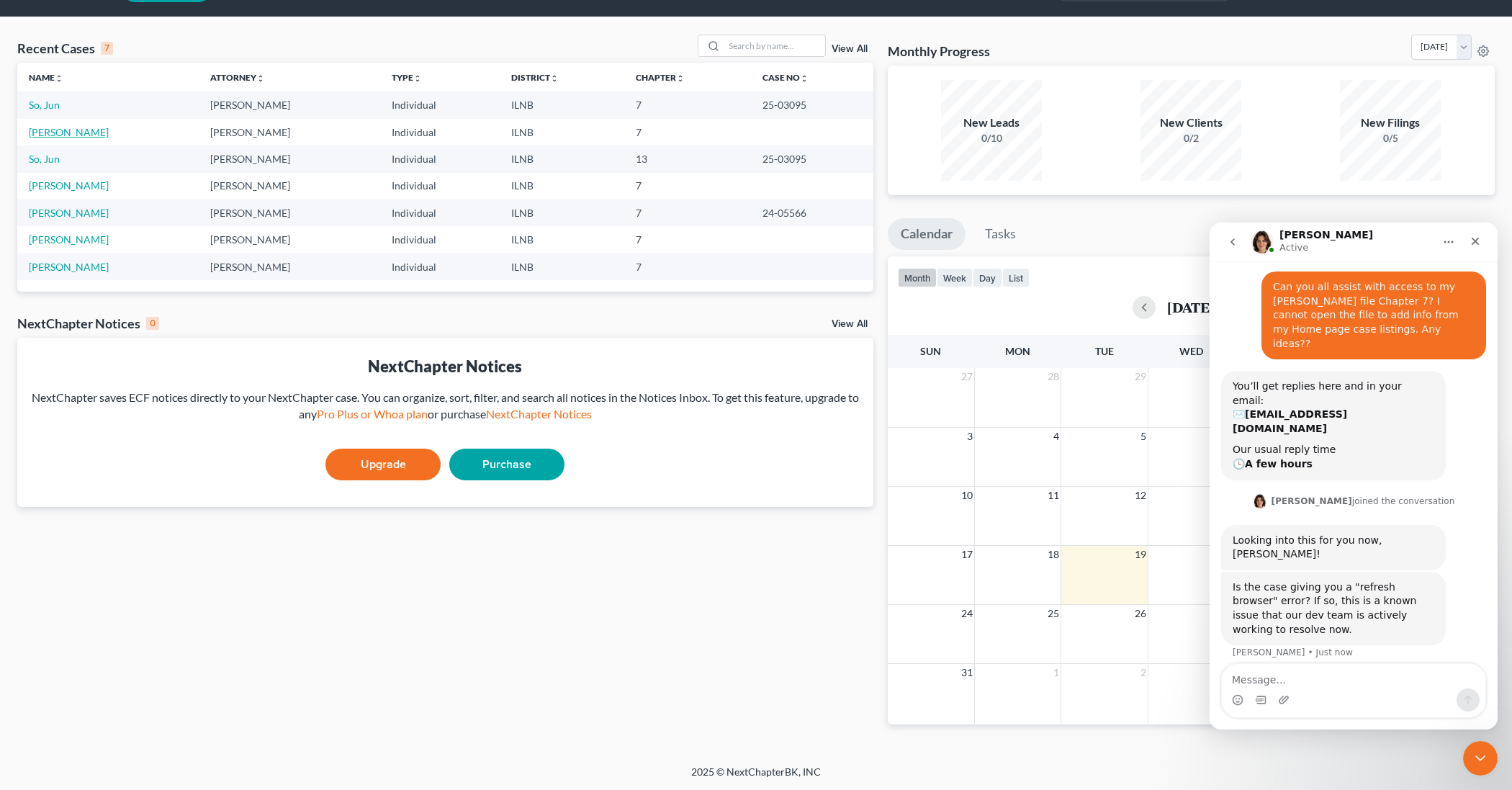
click at [87, 134] on link "[PERSON_NAME]" at bounding box center [69, 132] width 80 height 12
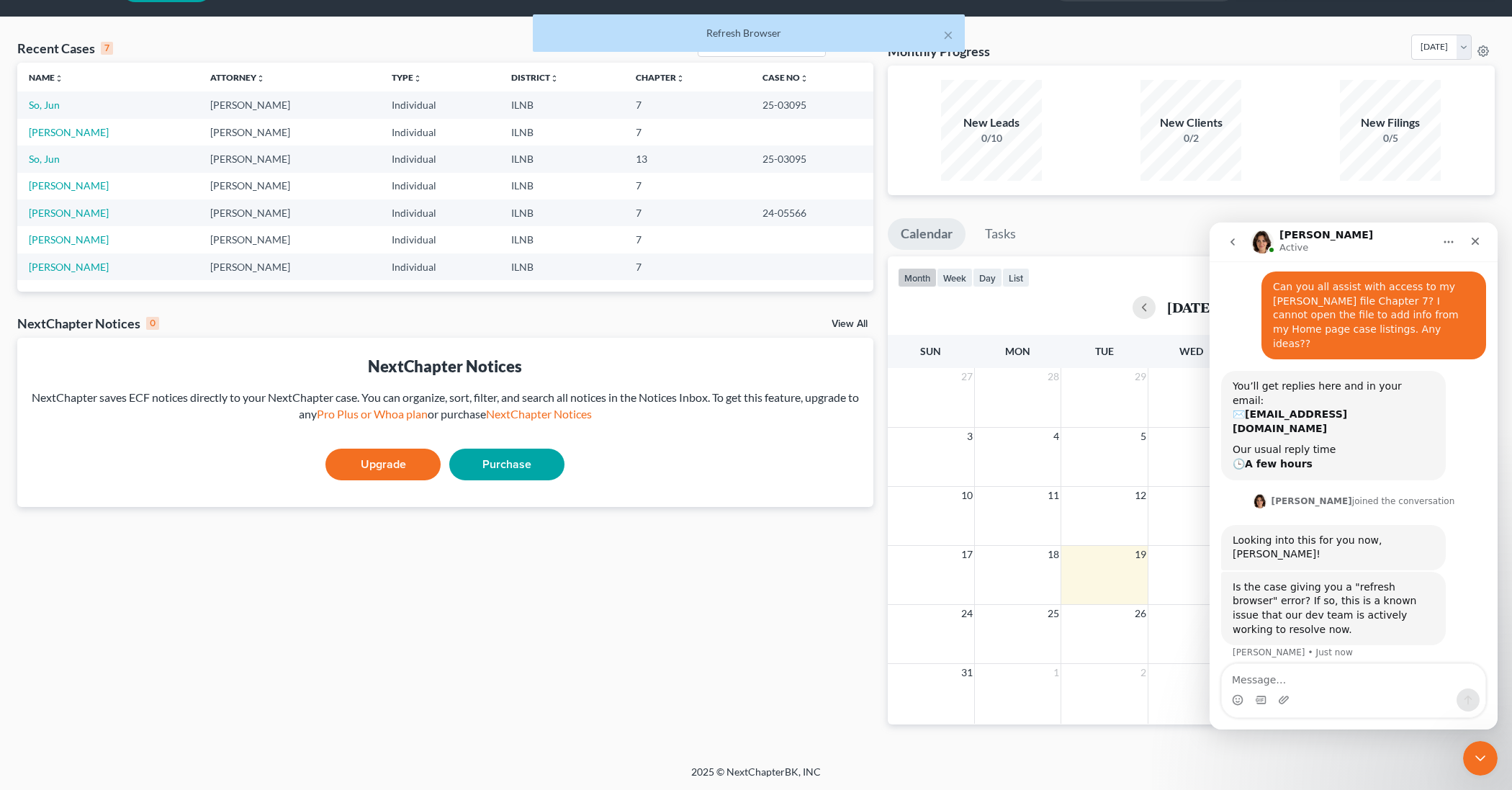
scroll to position [41, 0]
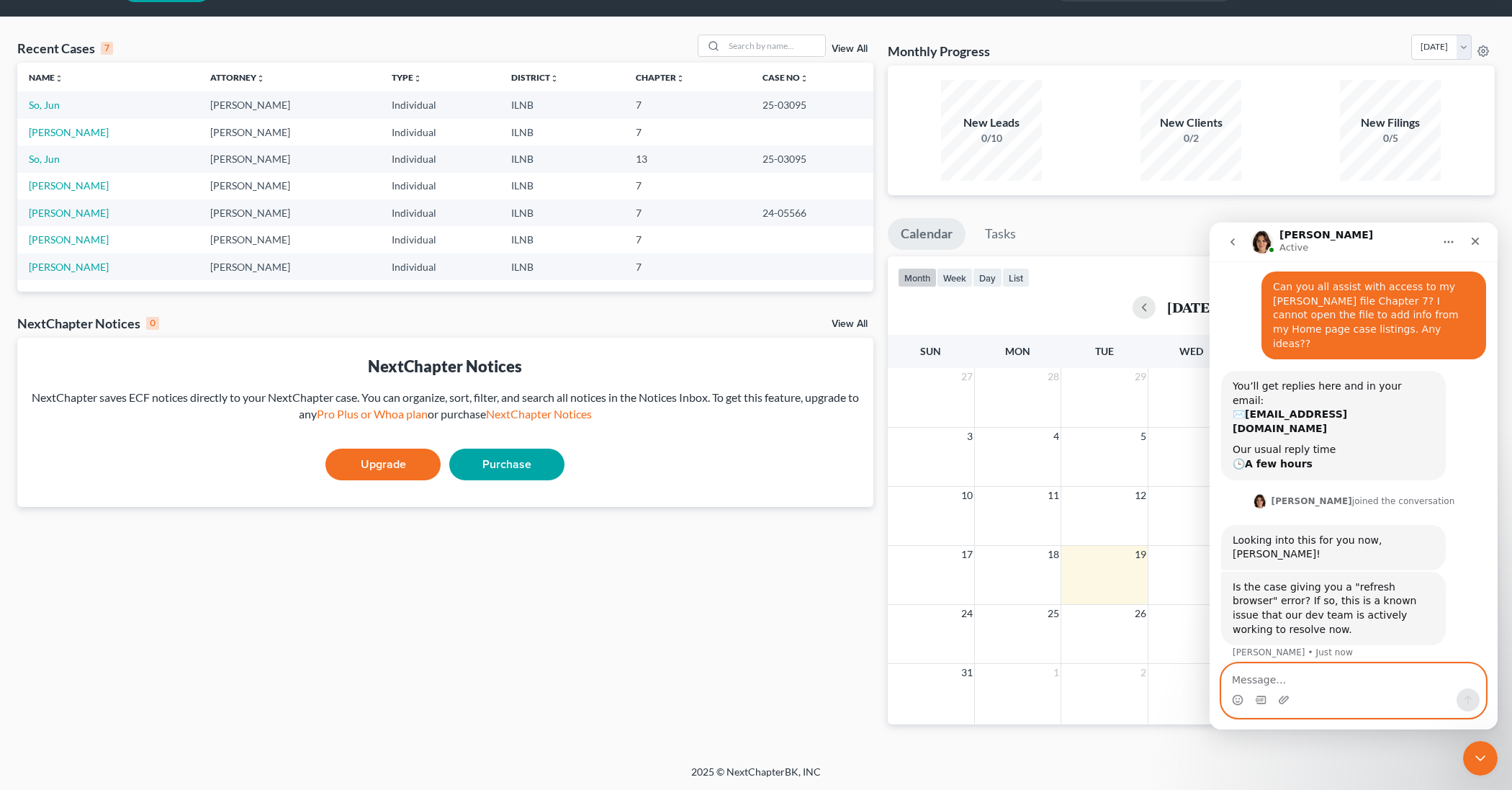
click at [1259, 680] on textarea "Message…" at bounding box center [1353, 676] width 264 height 24
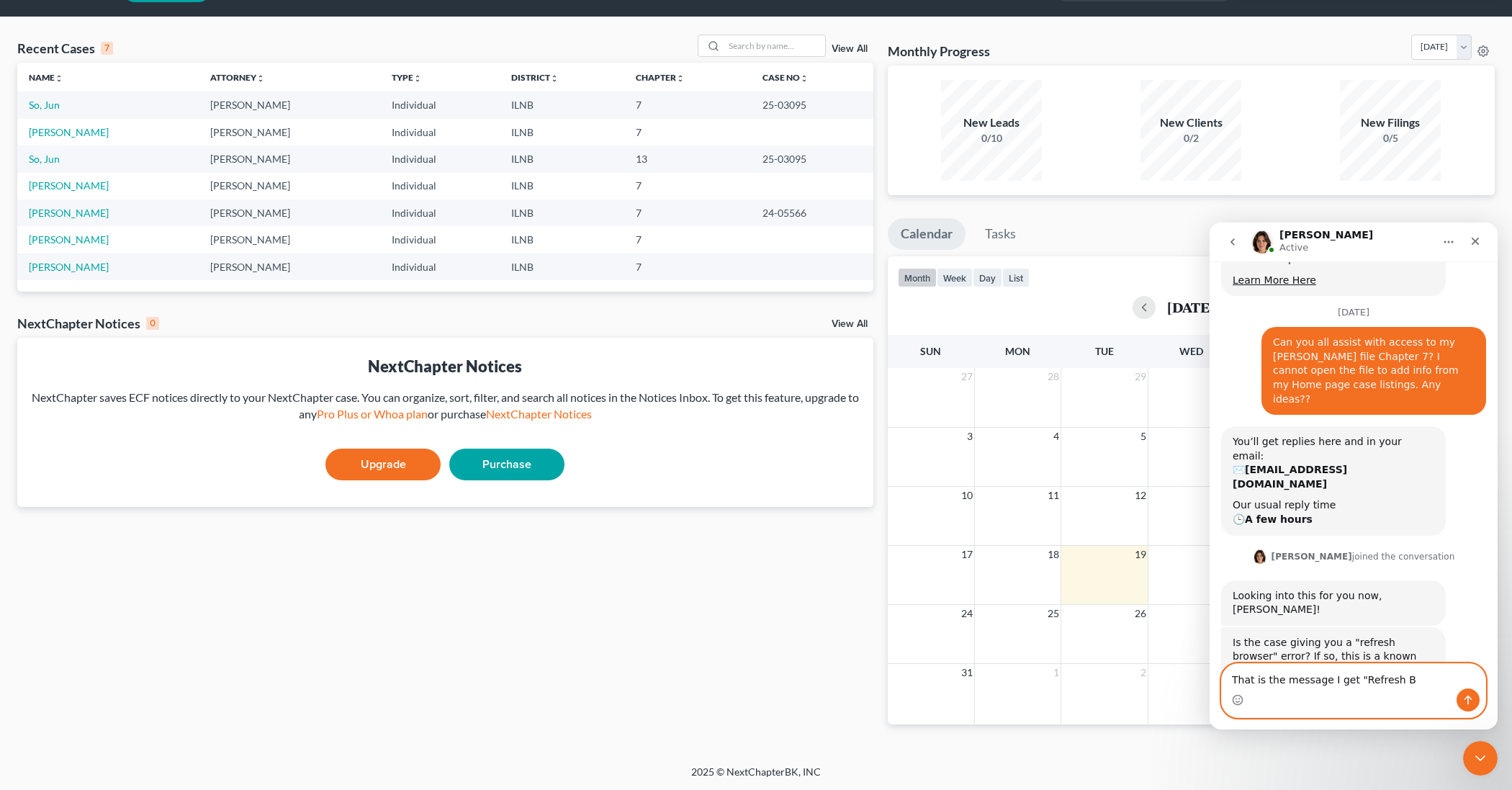
scroll to position [303, 0]
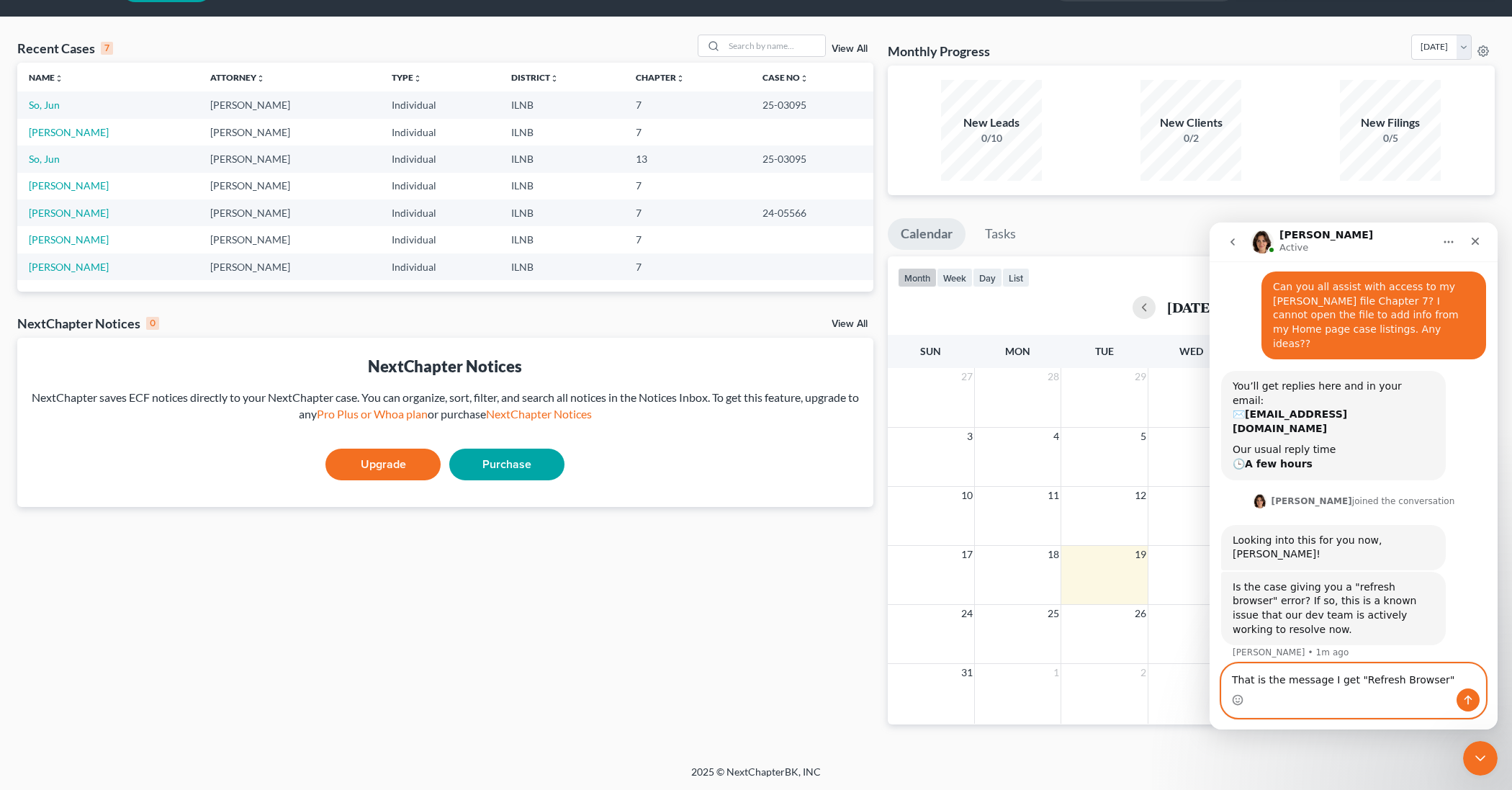
type textarea "That is the message I get "Refresh Browser""
click at [1467, 698] on icon "Send a message…" at bounding box center [1467, 699] width 11 height 11
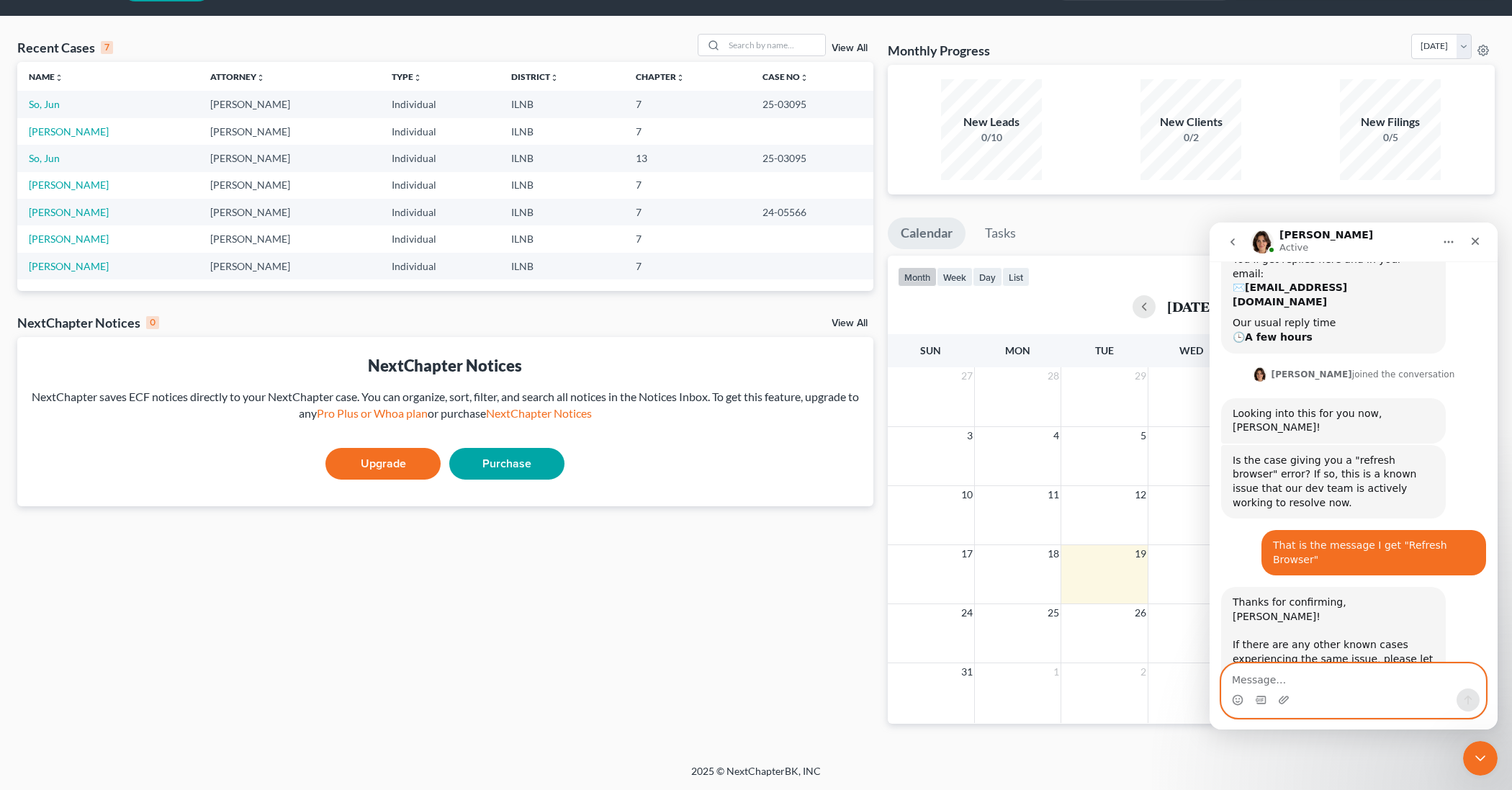
scroll to position [428, 0]
click at [42, 133] on link "[PERSON_NAME]" at bounding box center [69, 131] width 80 height 12
click at [82, 134] on link "[PERSON_NAME]" at bounding box center [69, 131] width 80 height 12
click at [62, 129] on link "[PERSON_NAME]" at bounding box center [69, 131] width 80 height 12
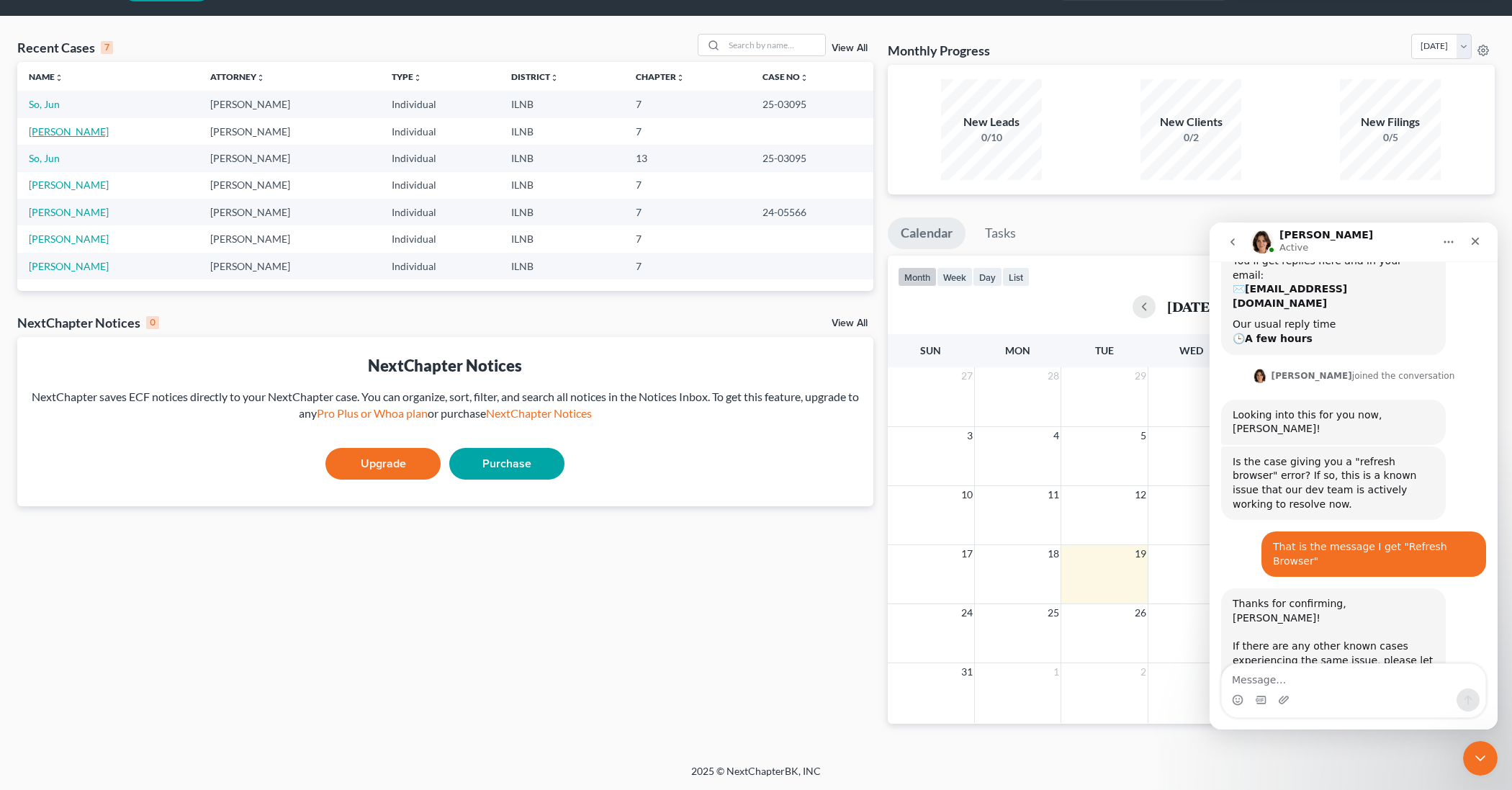
click at [62, 129] on link "[PERSON_NAME]" at bounding box center [69, 131] width 80 height 12
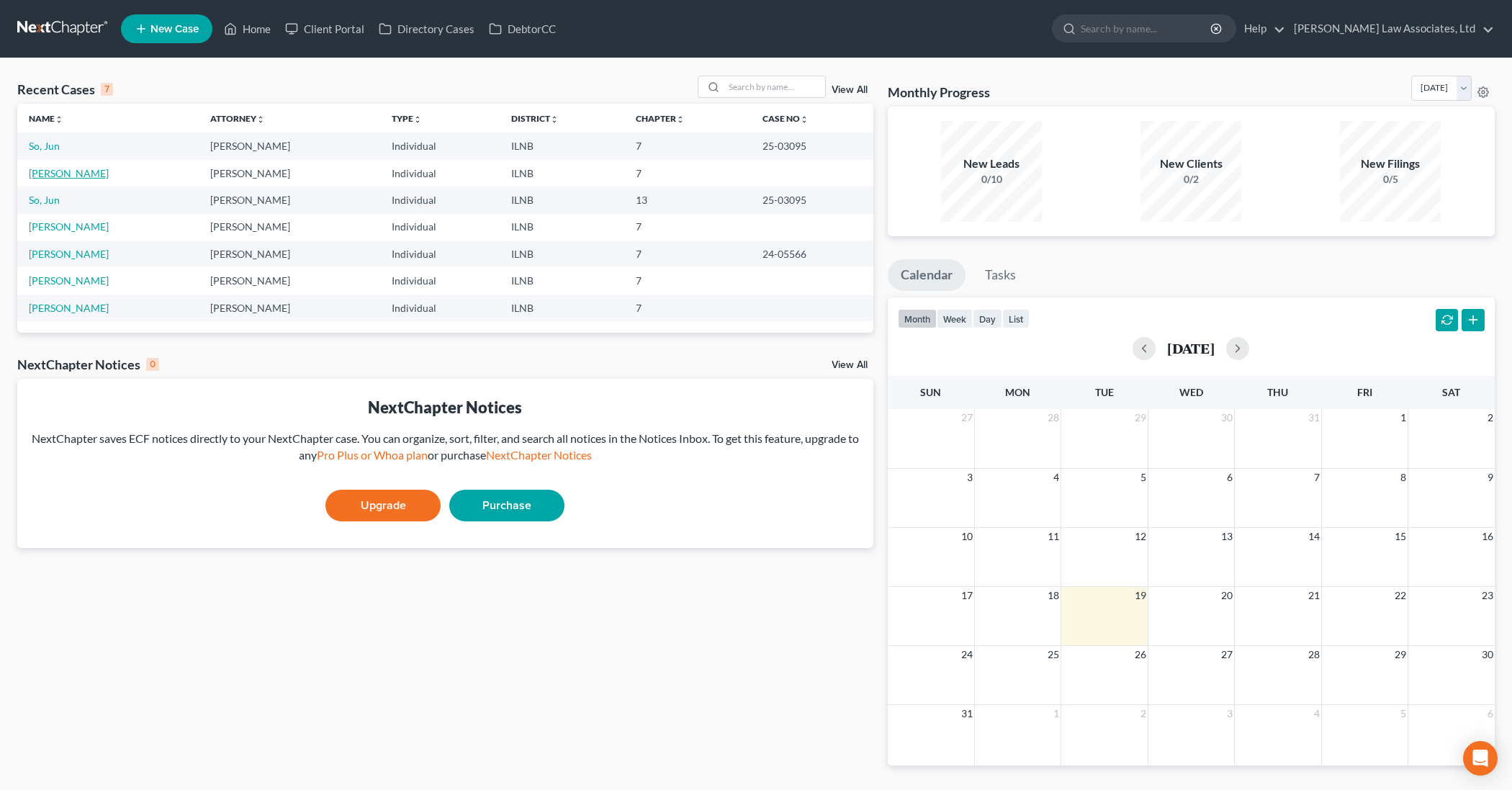
click at [88, 172] on link "[PERSON_NAME]" at bounding box center [69, 172] width 80 height 12
click at [100, 170] on link "[PERSON_NAME]" at bounding box center [69, 172] width 80 height 12
click at [1477, 768] on div "Open Intercom Messenger" at bounding box center [1480, 758] width 38 height 38
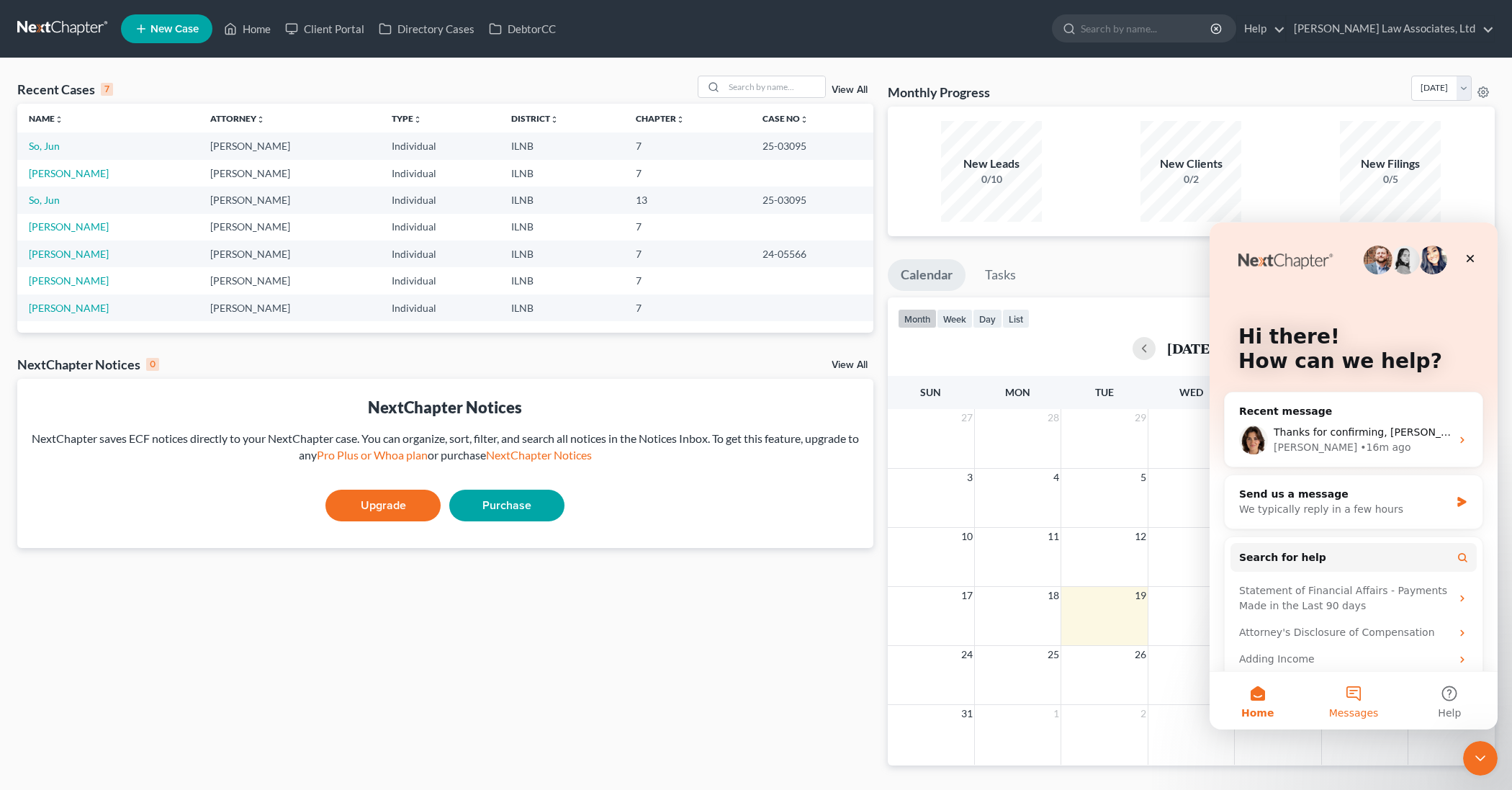
click at [1352, 703] on button "Messages" at bounding box center [1353, 700] width 96 height 57
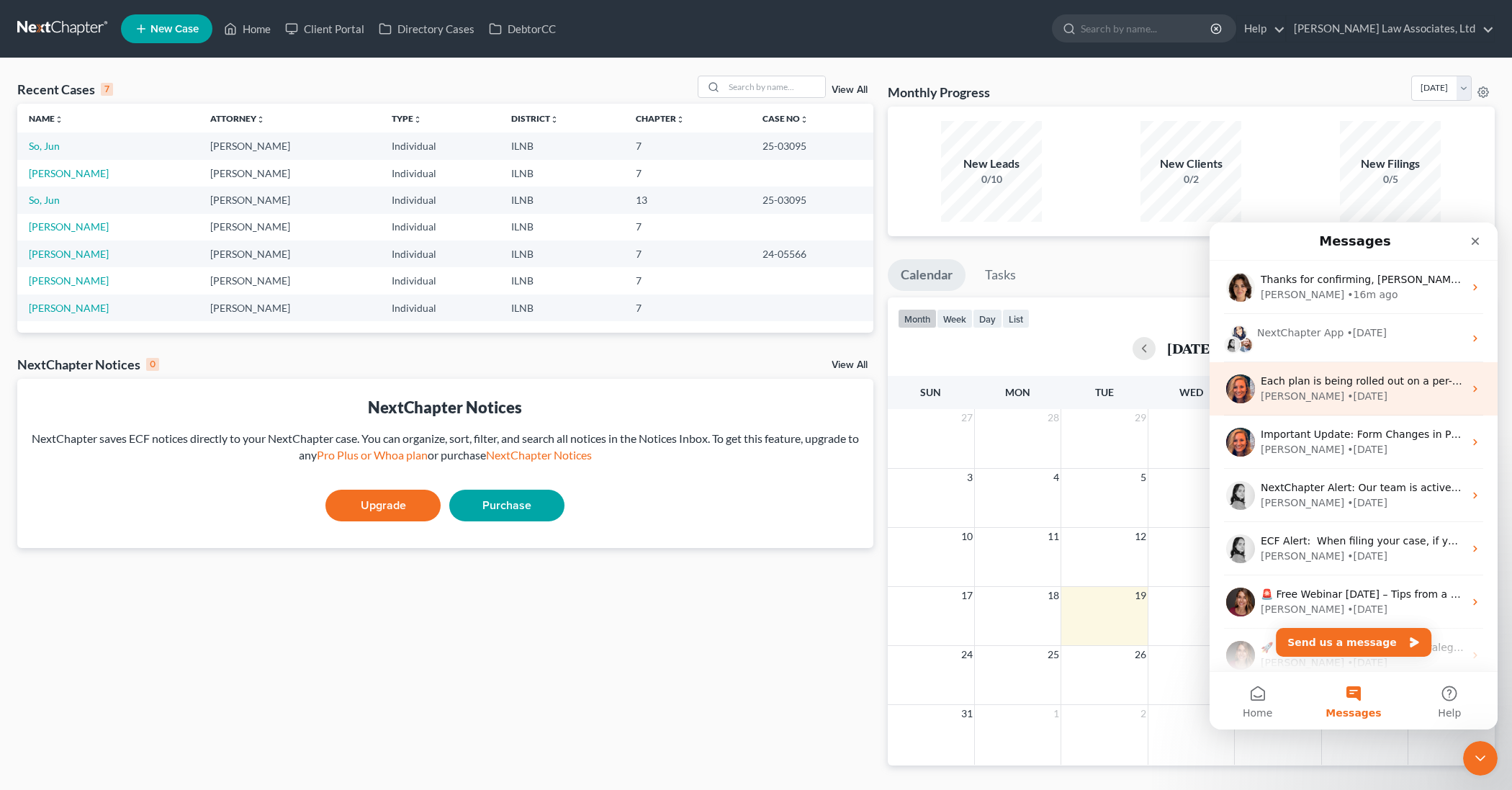
scroll to position [2, 0]
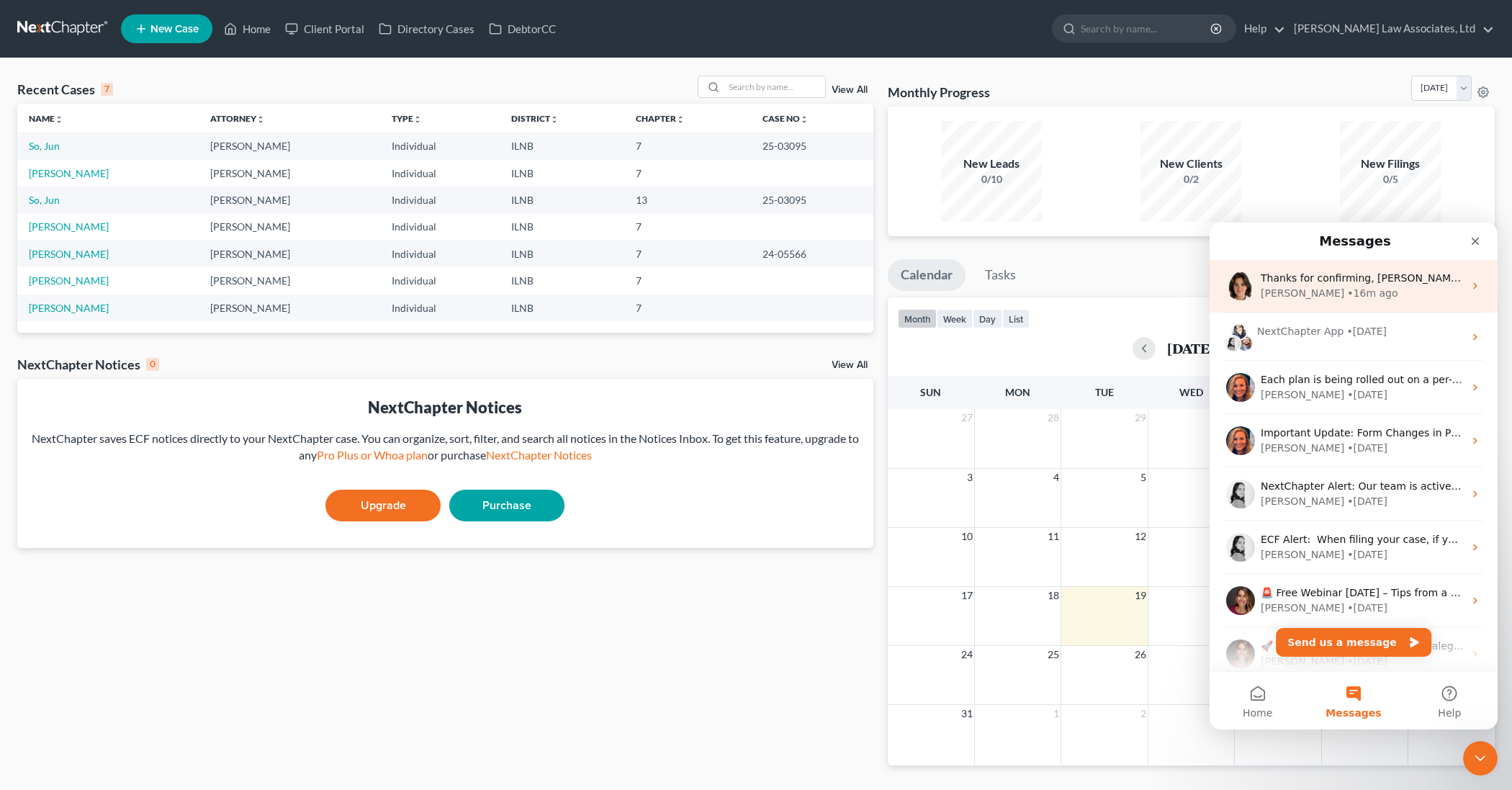
click at [1347, 287] on div "• 16m ago" at bounding box center [1372, 293] width 50 height 15
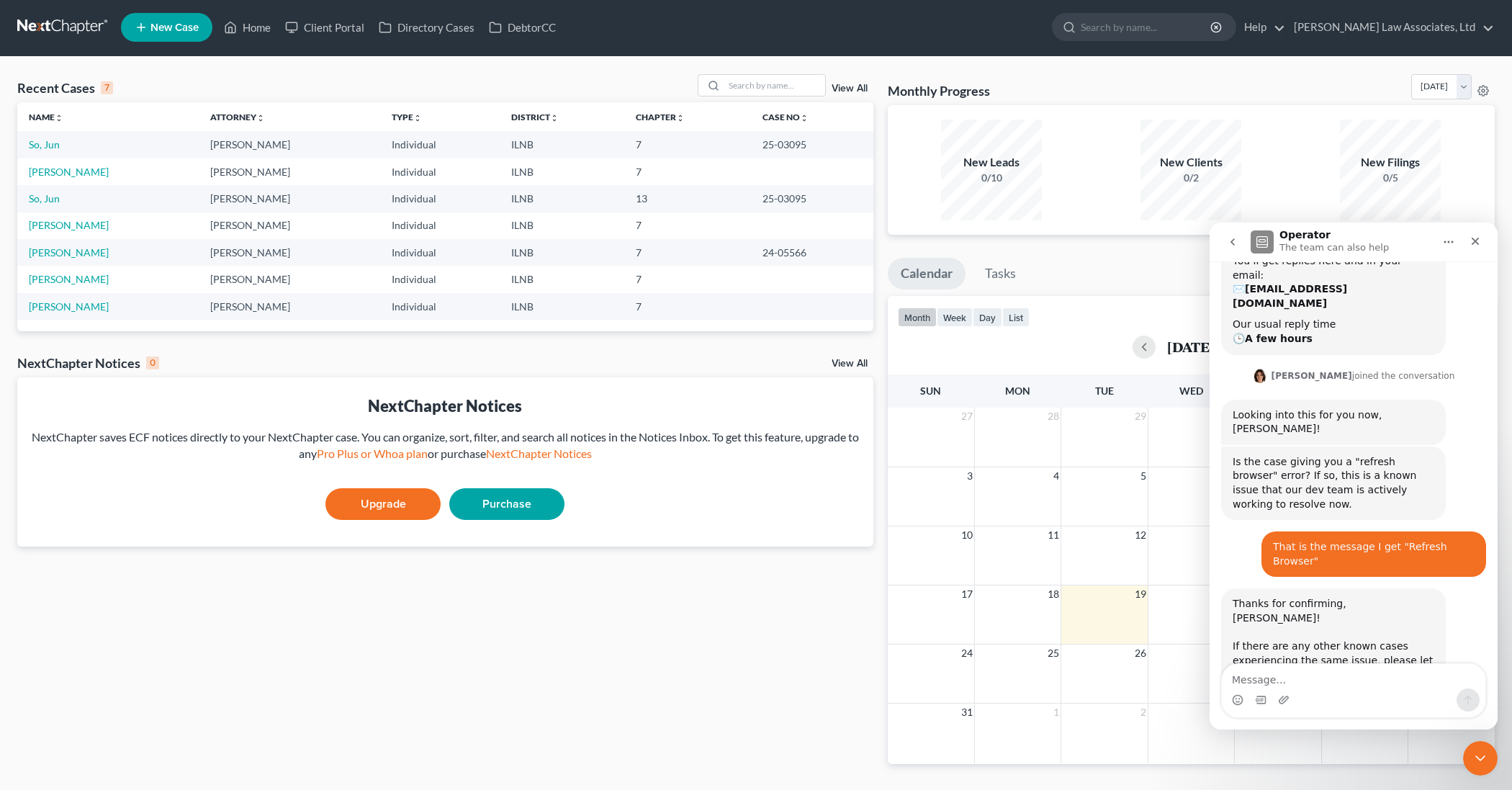
scroll to position [2, 0]
